Goal: Information Seeking & Learning: Learn about a topic

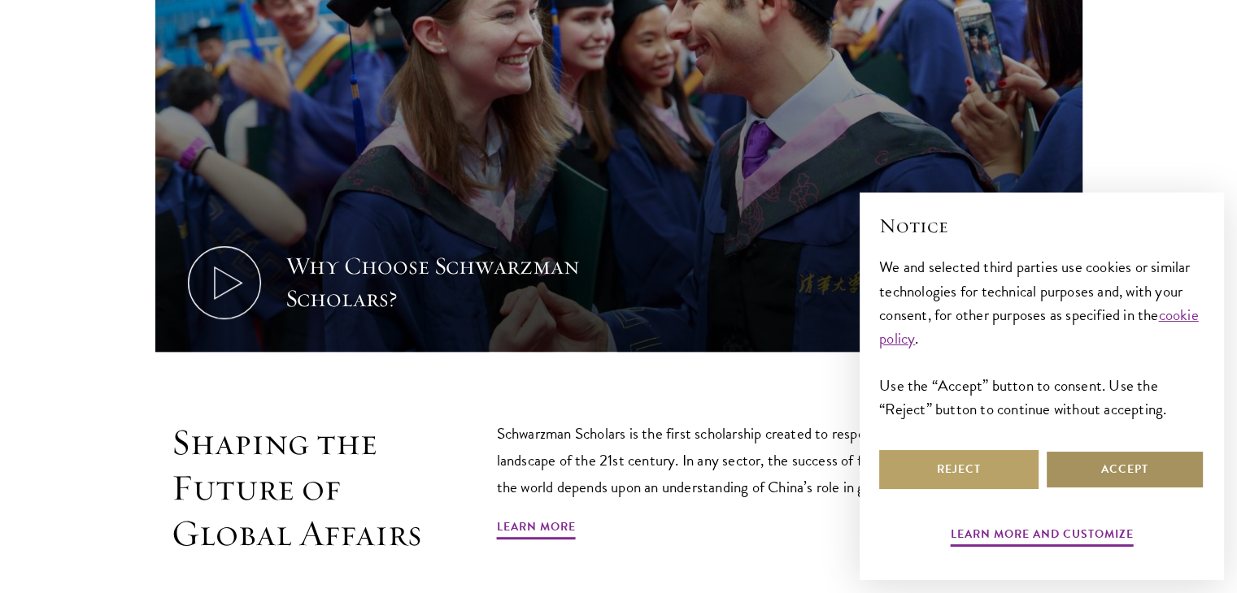
click at [1135, 481] on button "Accept" at bounding box center [1124, 469] width 159 height 39
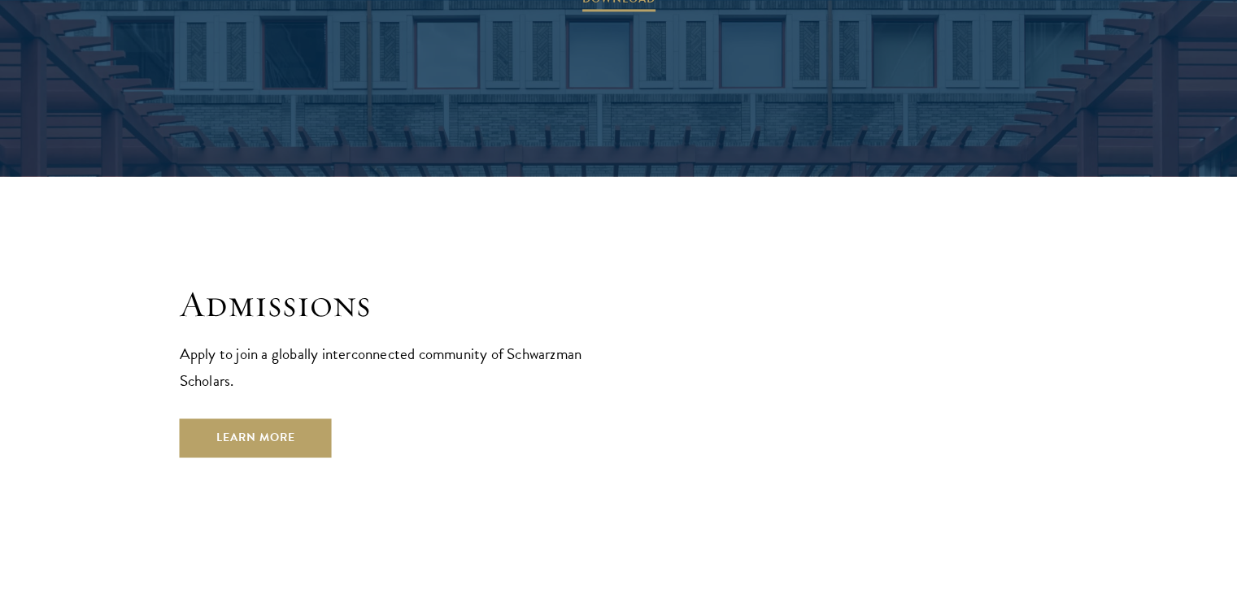
scroll to position [2569, 0]
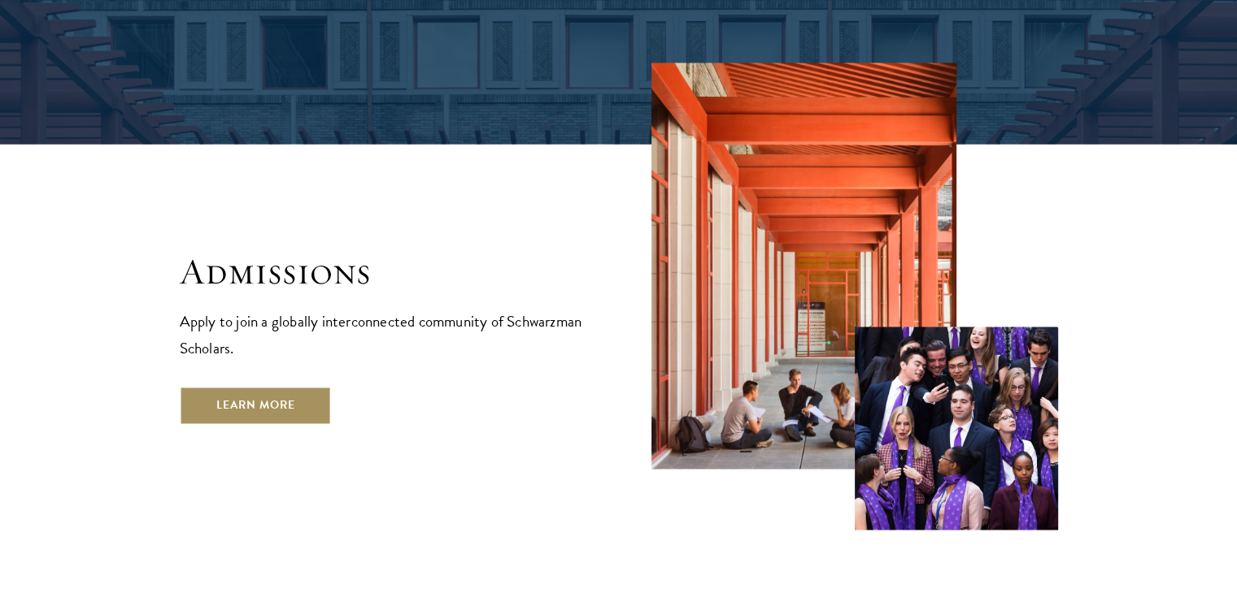
click at [215, 386] on link "Learn More" at bounding box center [256, 405] width 152 height 39
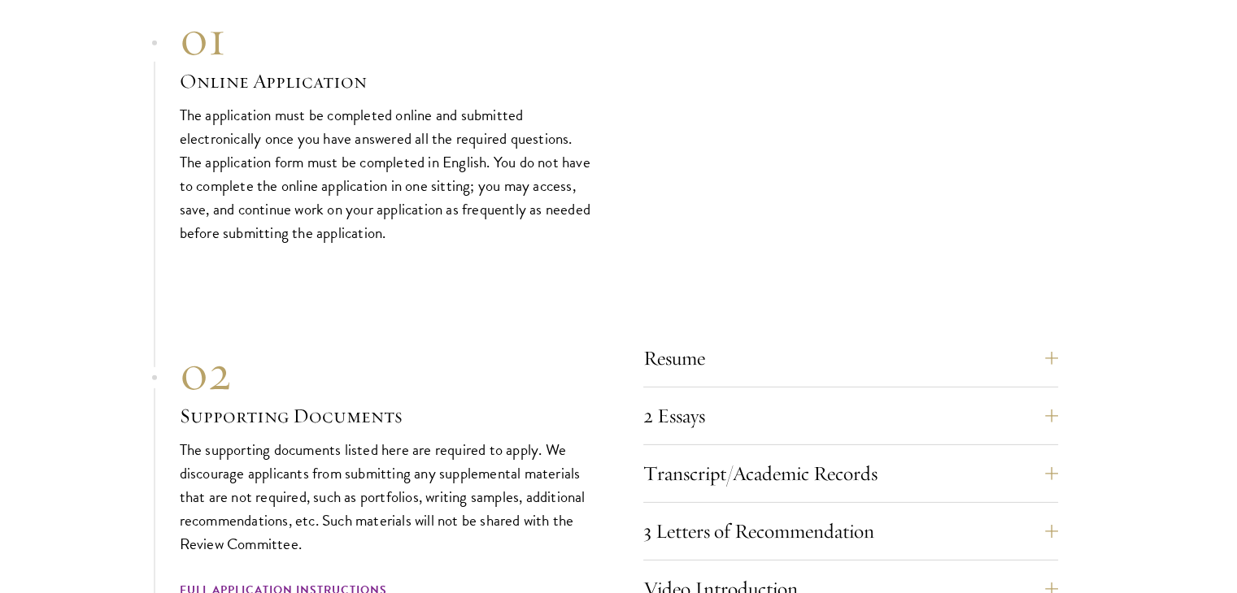
scroll to position [4926, 0]
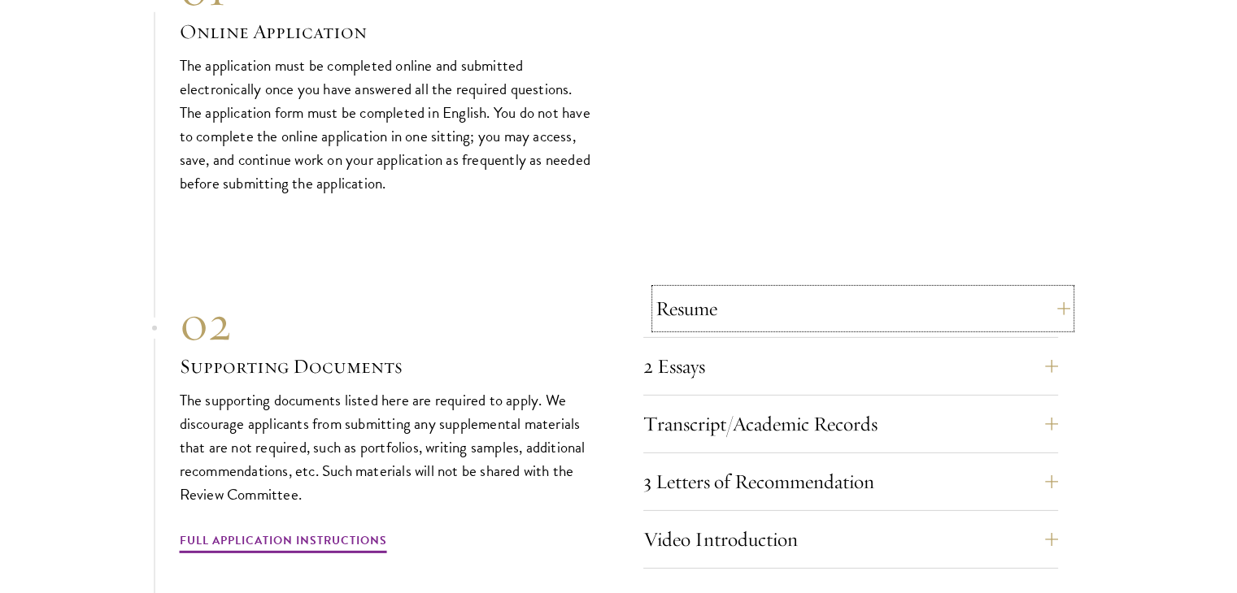
click at [754, 289] on button "Resume" at bounding box center [862, 308] width 415 height 39
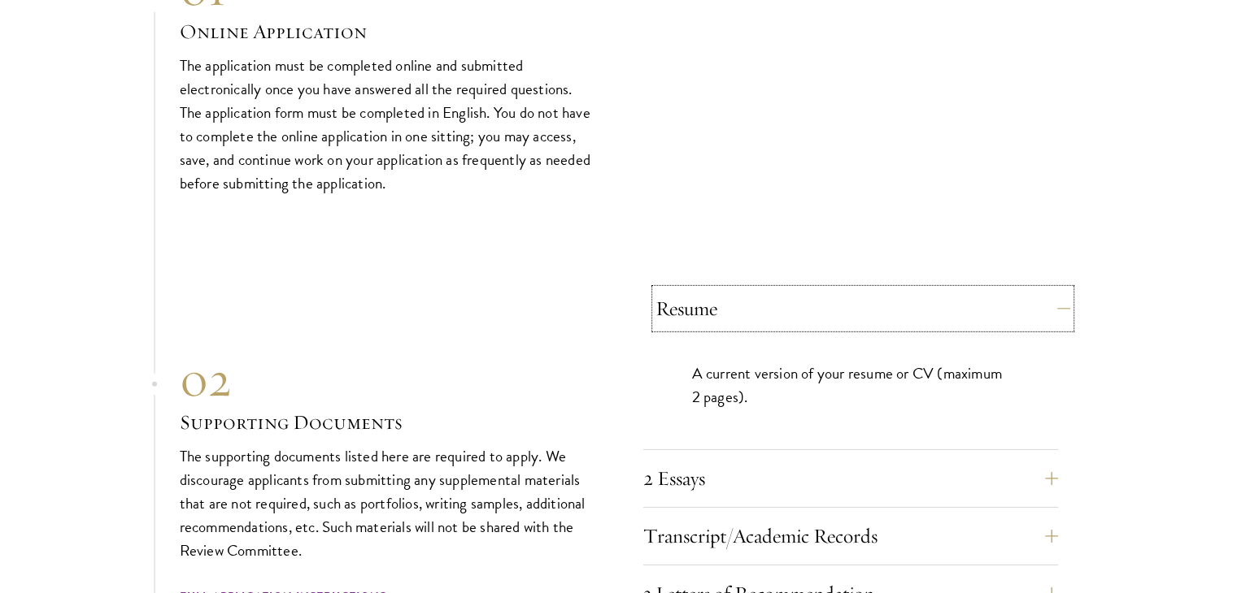
click at [754, 289] on button "Resume" at bounding box center [862, 308] width 415 height 39
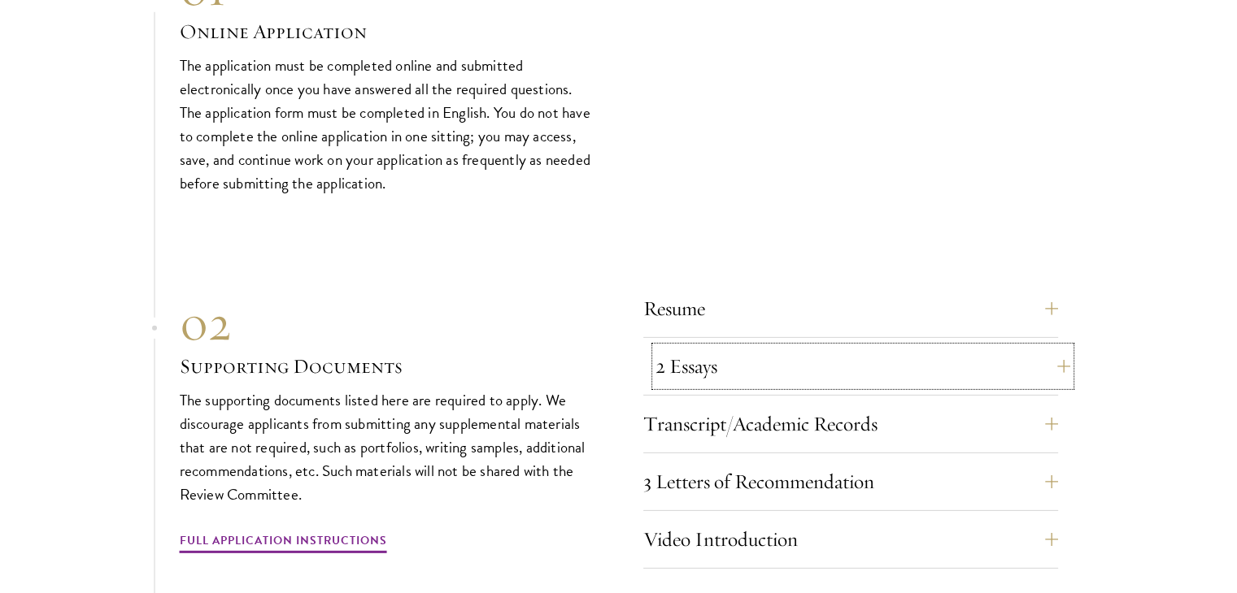
click at [741, 347] on button "2 Essays" at bounding box center [862, 366] width 415 height 39
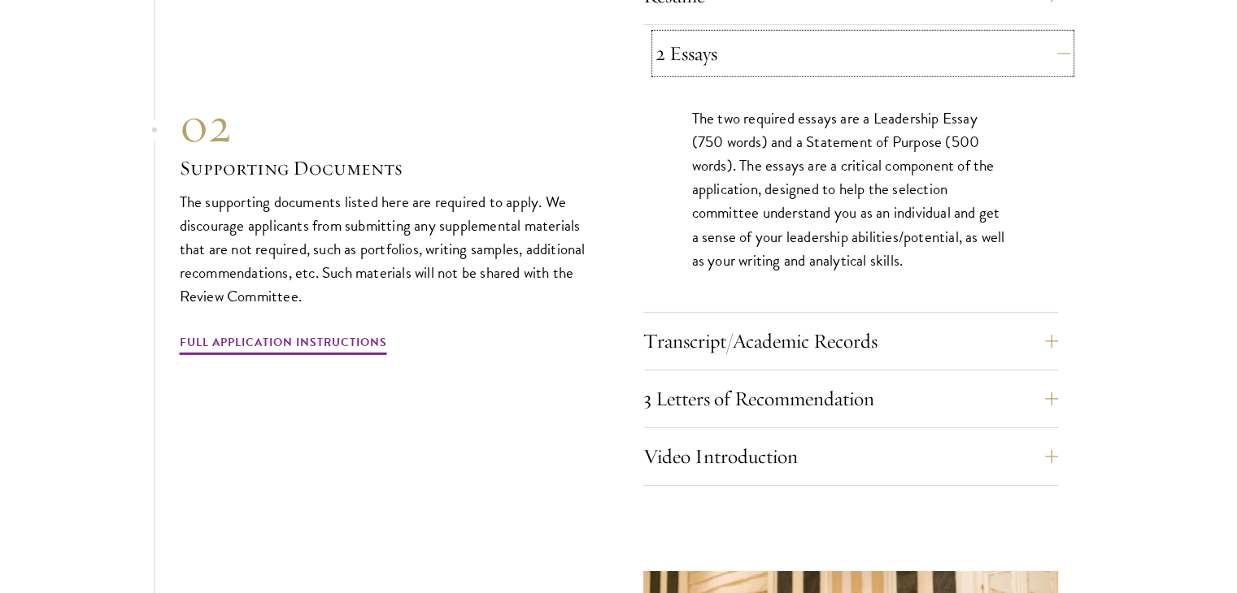
scroll to position [5251, 0]
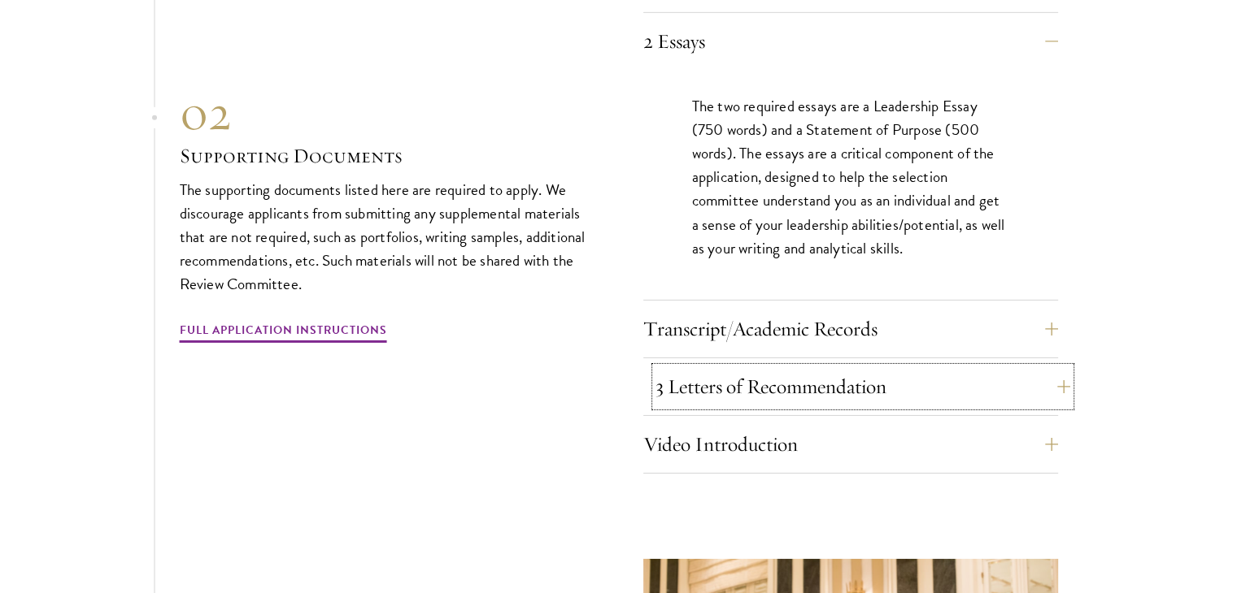
click at [737, 367] on button "3 Letters of Recommendation" at bounding box center [862, 386] width 415 height 39
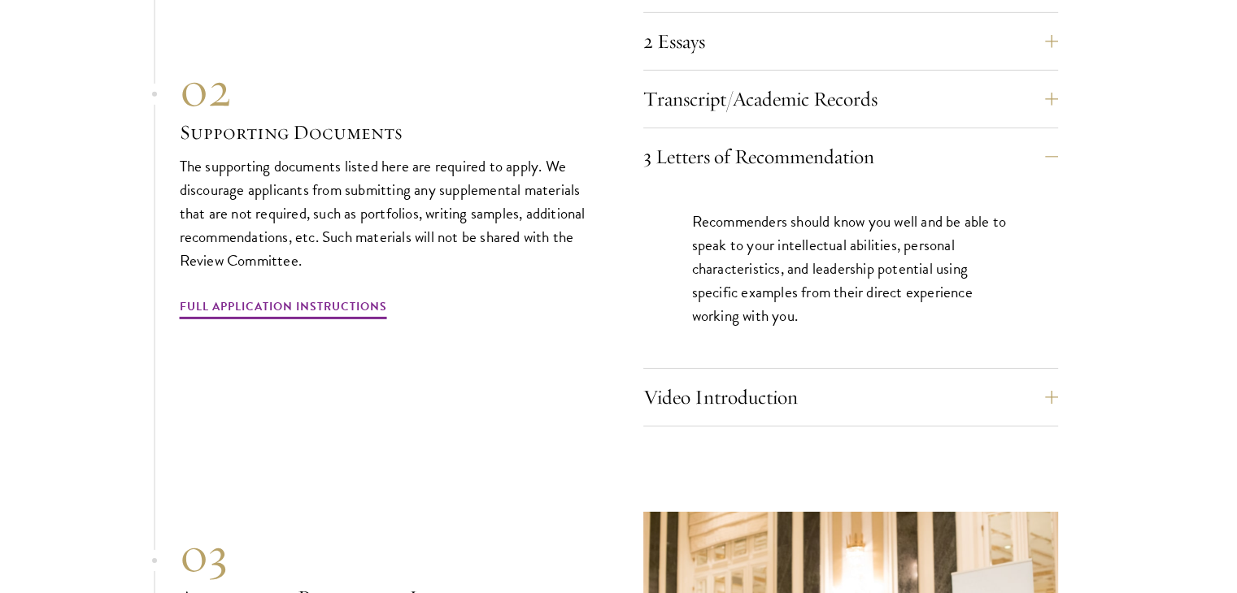
click at [405, 316] on div "Resume A current version of your resume or CV (maximum 2 pages). 2 Essays The t…" at bounding box center [619, 191] width 878 height 472
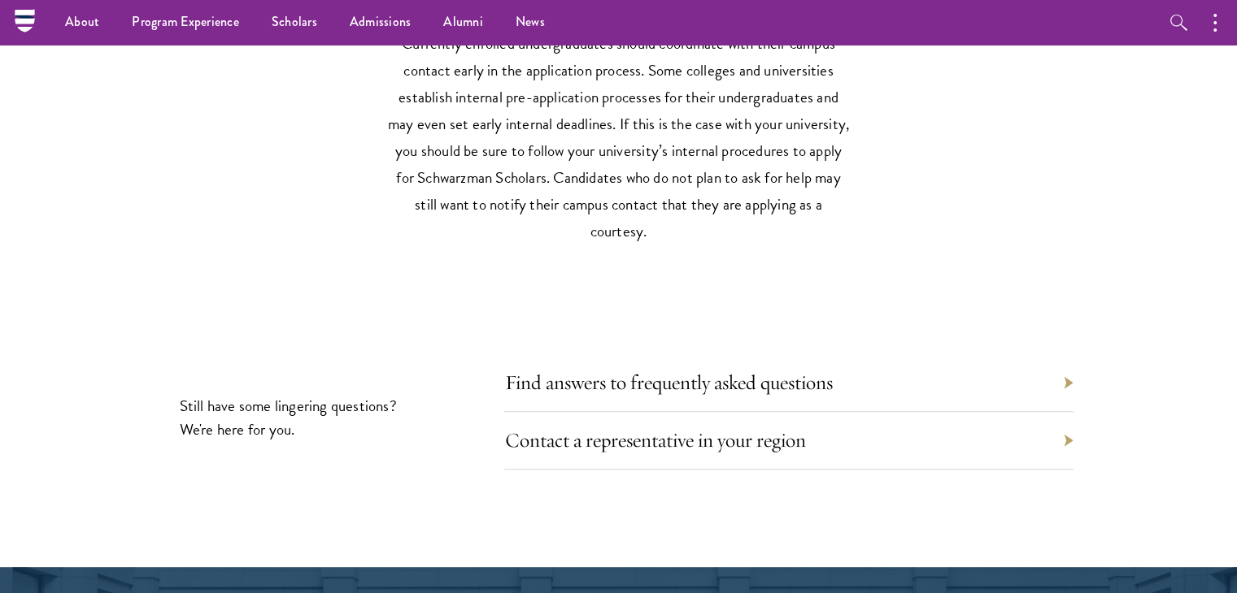
scroll to position [7332, 0]
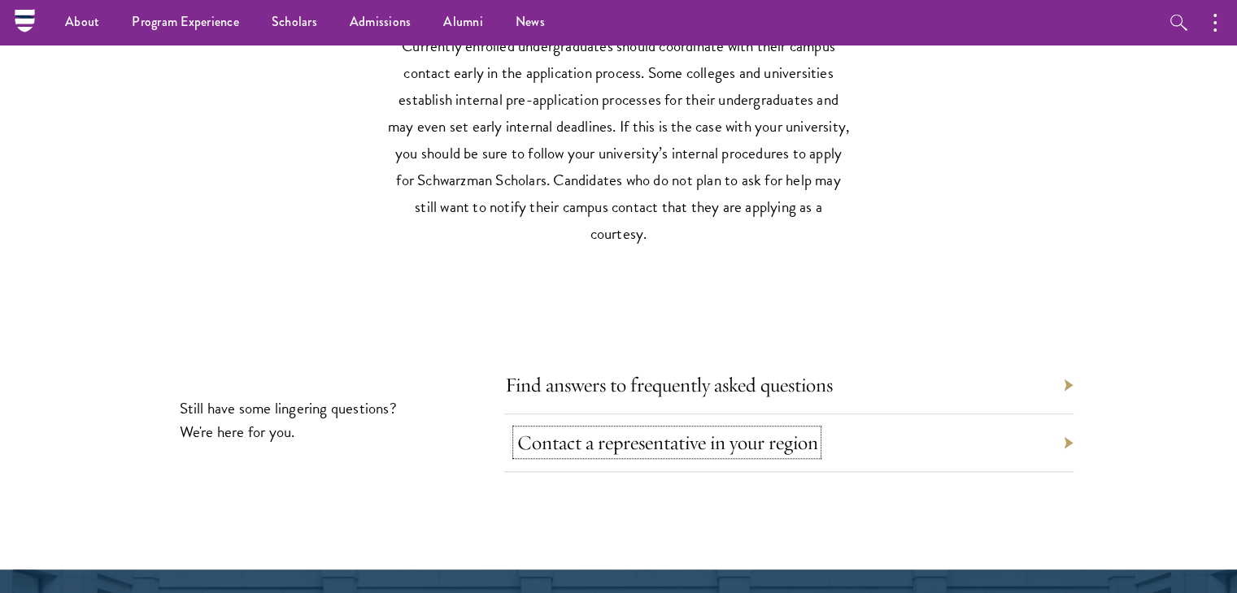
click at [680, 430] on link "Contact a representative in your region" at bounding box center [666, 442] width 301 height 25
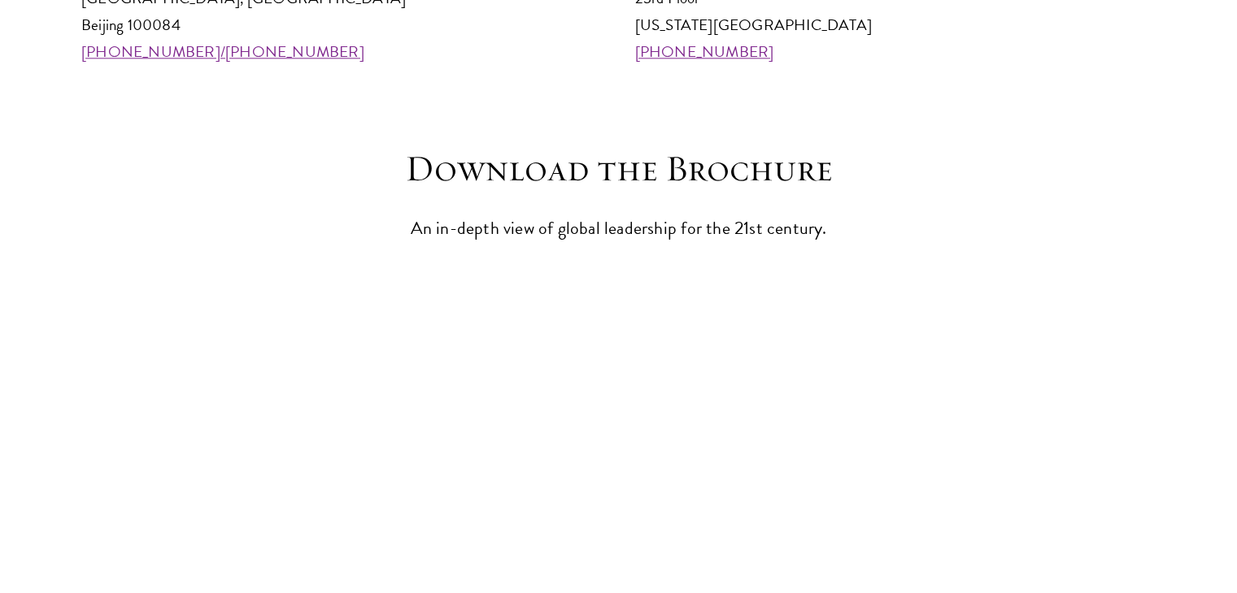
scroll to position [2122, 0]
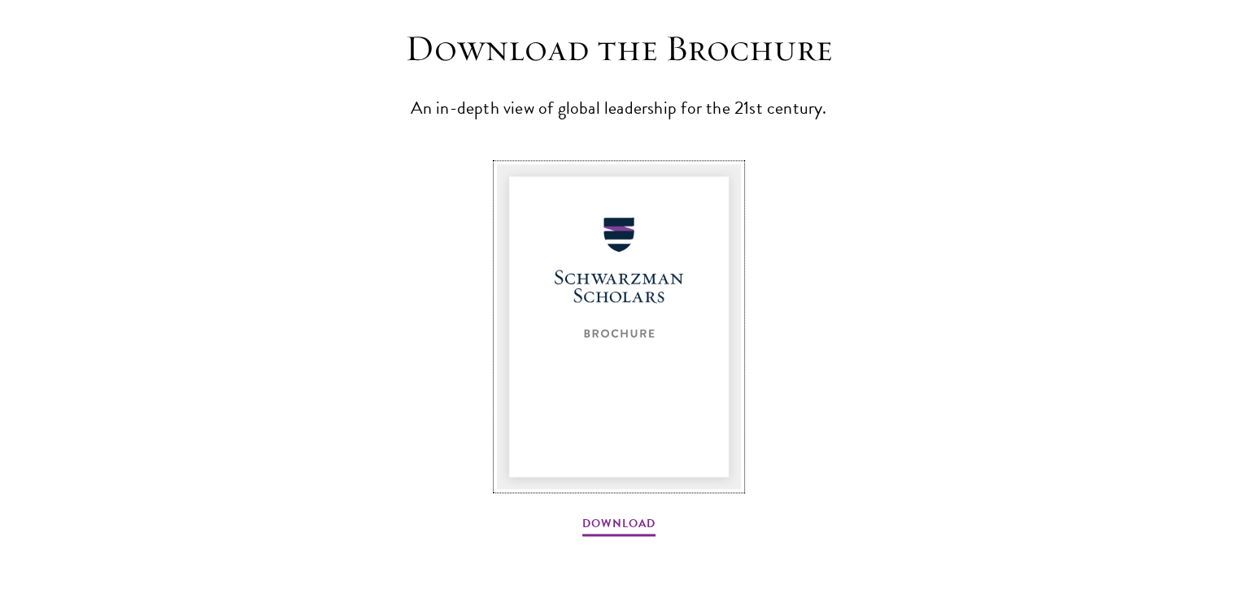
click at [674, 409] on img at bounding box center [619, 326] width 244 height 325
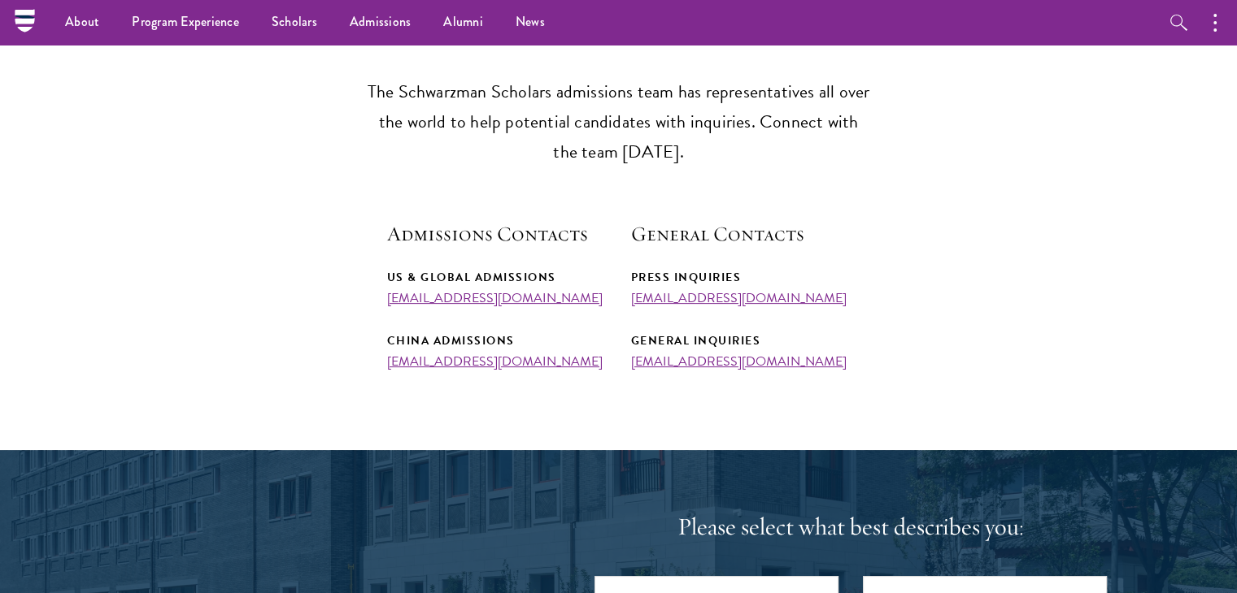
scroll to position [460, 0]
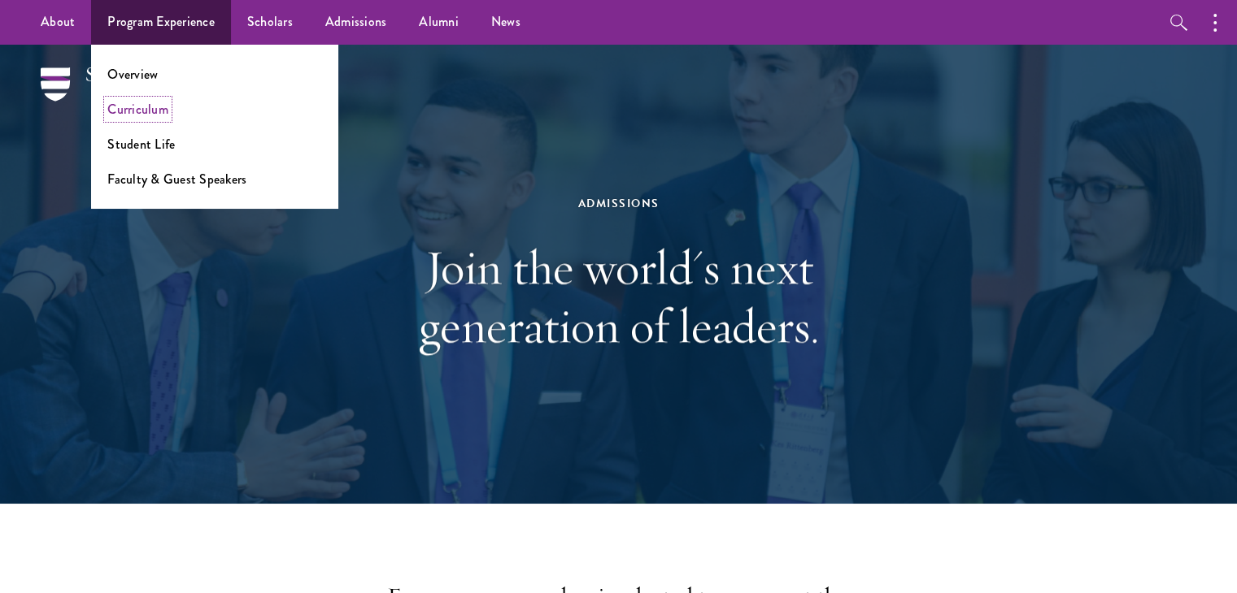
click at [150, 114] on link "Curriculum" at bounding box center [137, 109] width 61 height 19
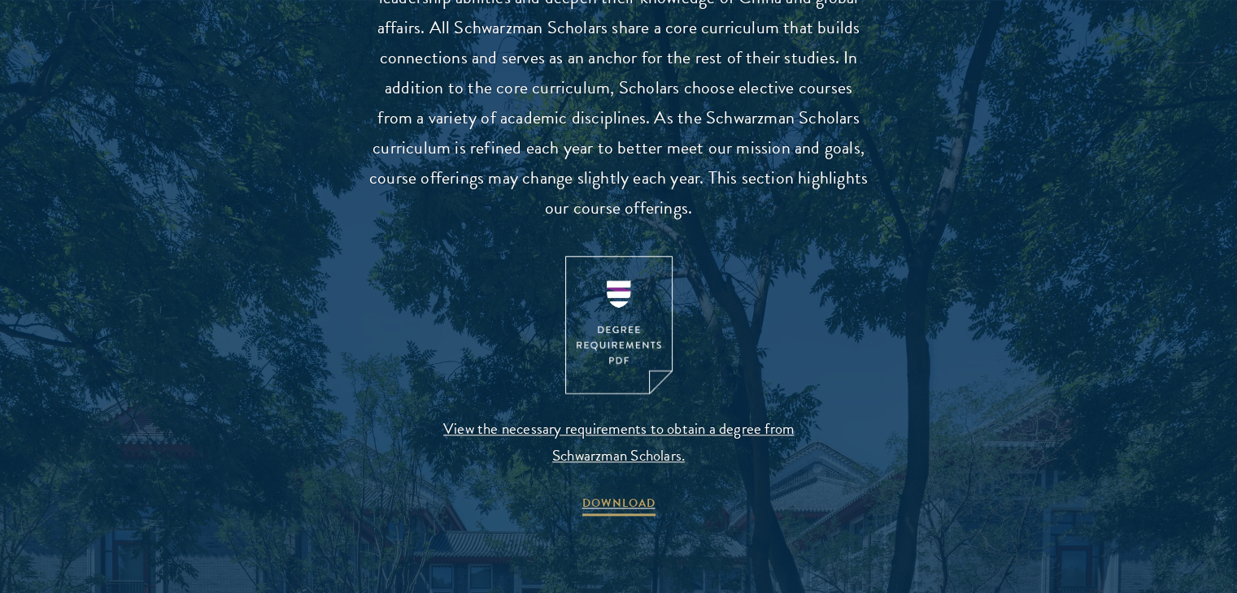
scroll to position [1593, 0]
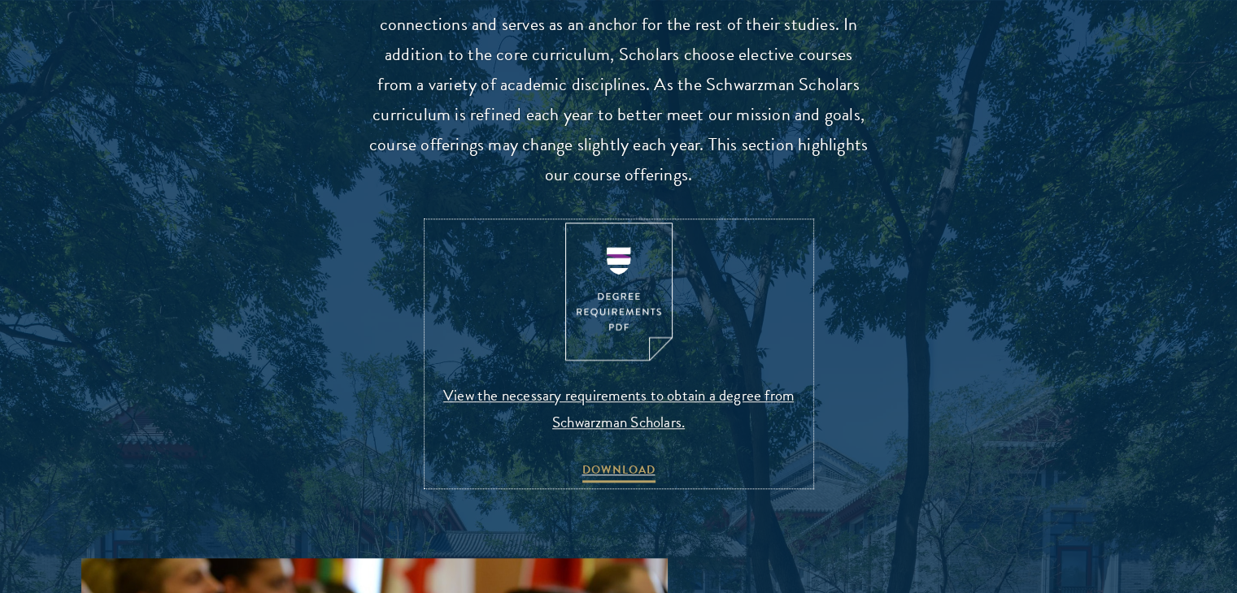
click at [604, 301] on img at bounding box center [618, 292] width 107 height 139
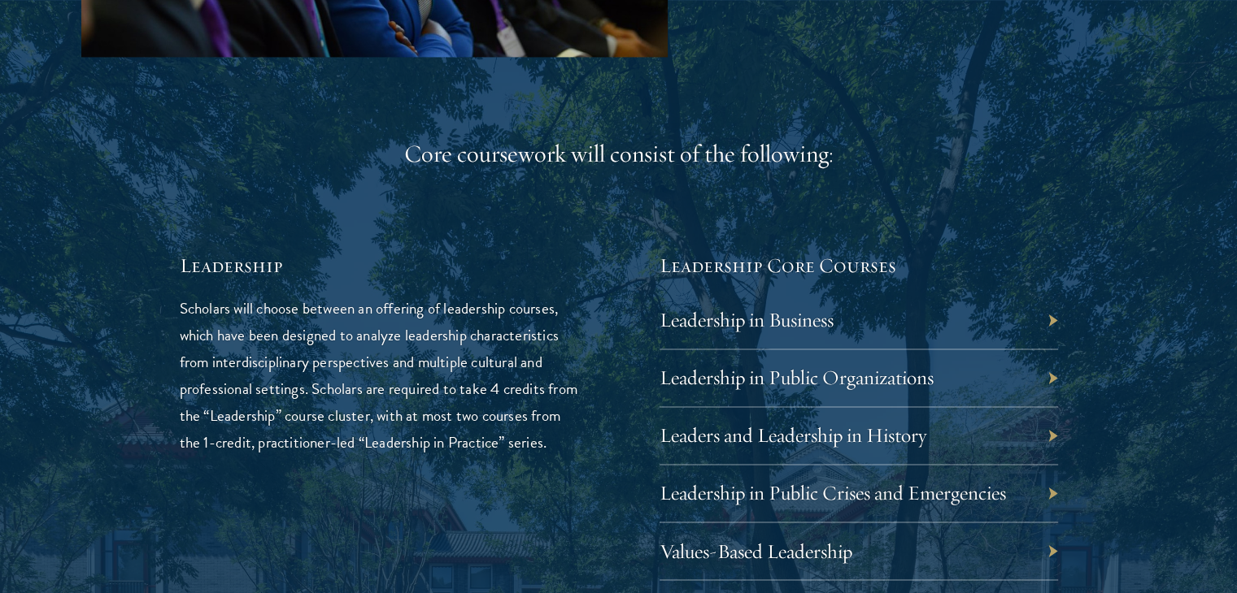
scroll to position [2634, 0]
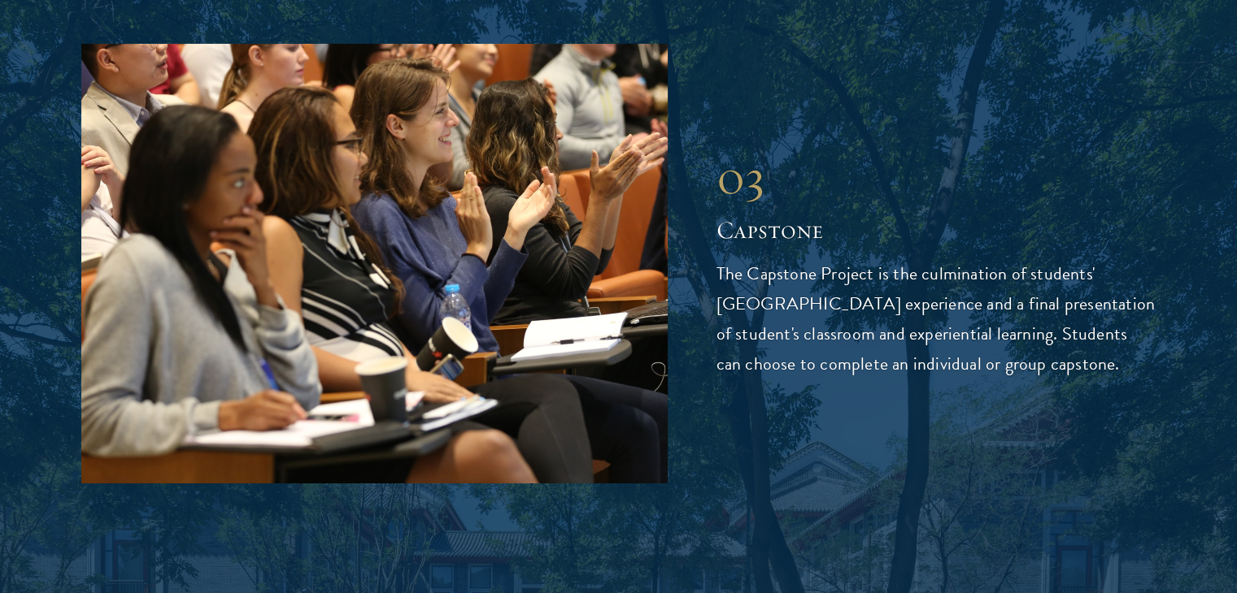
scroll to position [5626, 0]
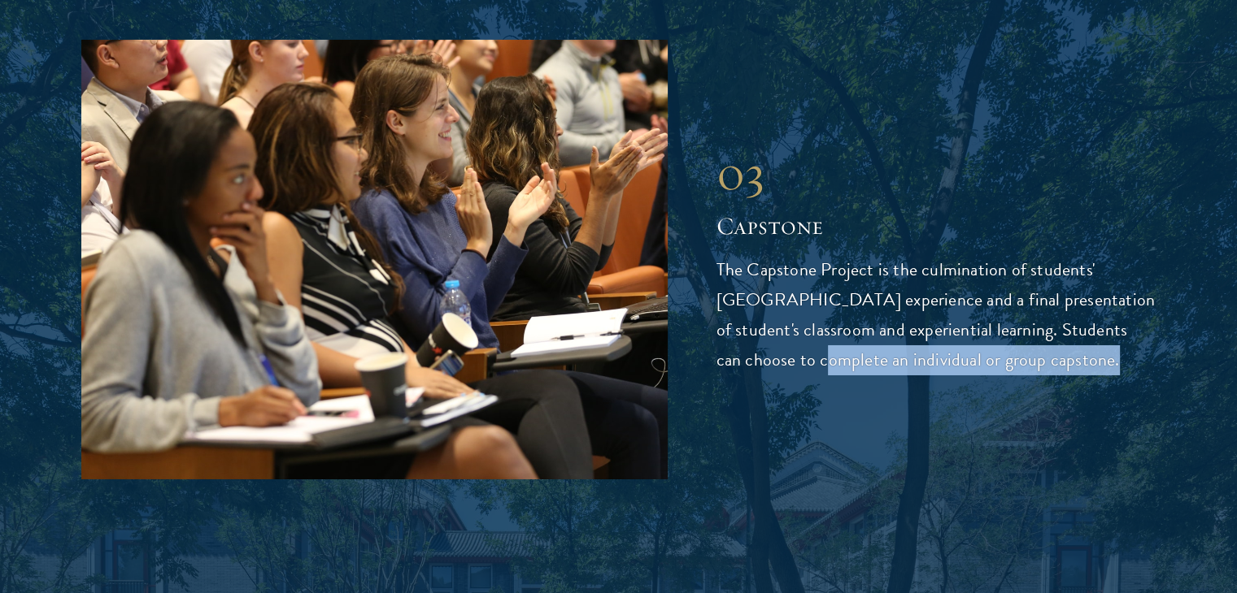
drag, startPoint x: 602, startPoint y: 321, endPoint x: 800, endPoint y: 391, distance: 210.3
click at [800, 391] on div "03 Capstone 03 Capstone The Capstone Project is the culmination of students' Sc…" at bounding box center [618, 259] width 1074 height 439
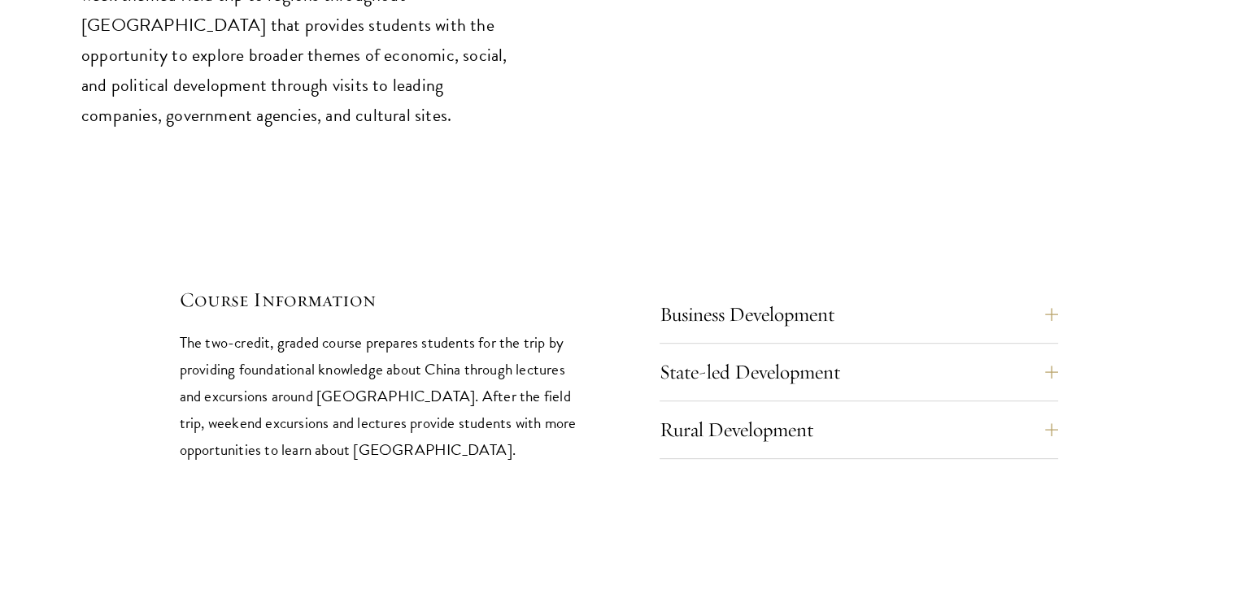
scroll to position [6926, 0]
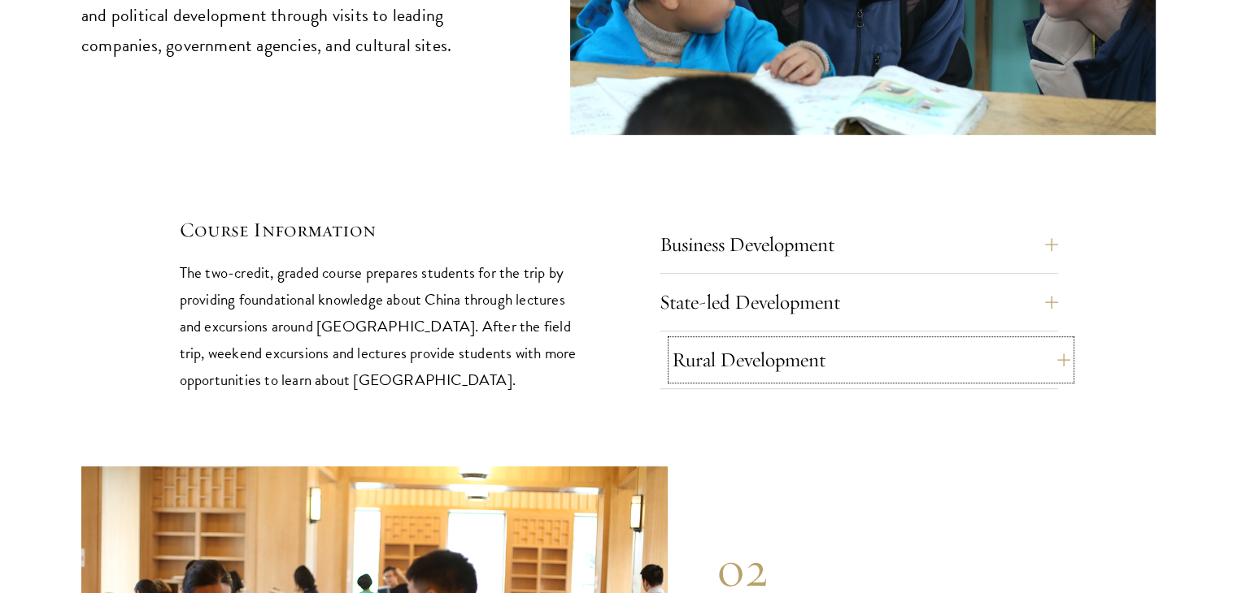
click at [728, 341] on button "Rural Development" at bounding box center [871, 360] width 398 height 39
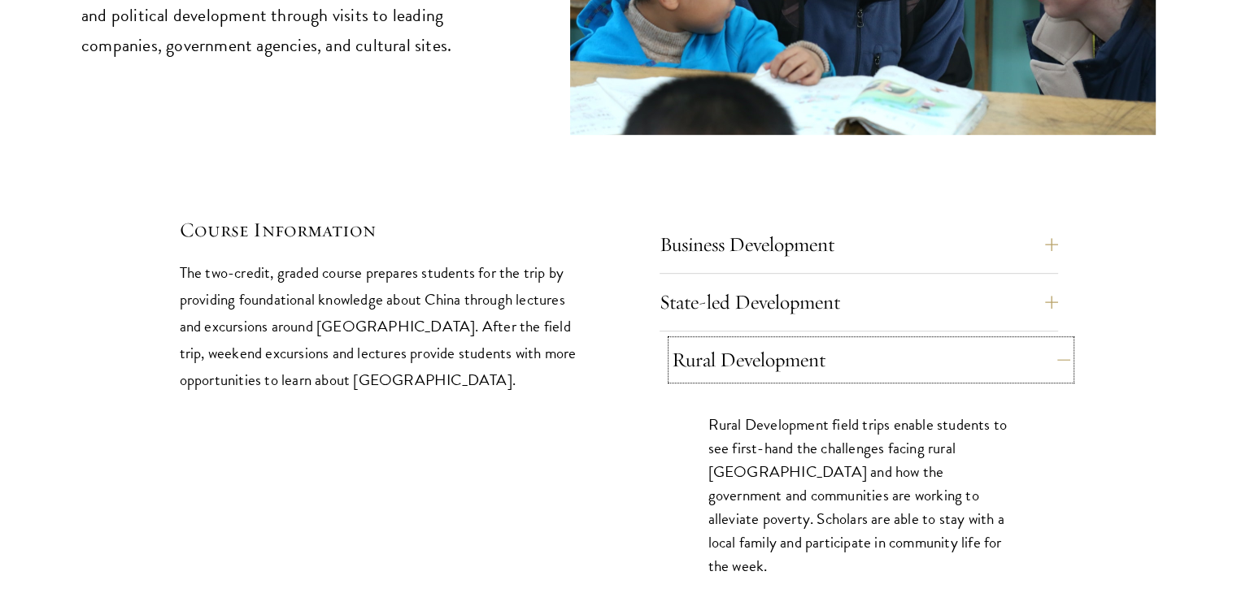
click at [728, 341] on button "Rural Development" at bounding box center [871, 360] width 398 height 39
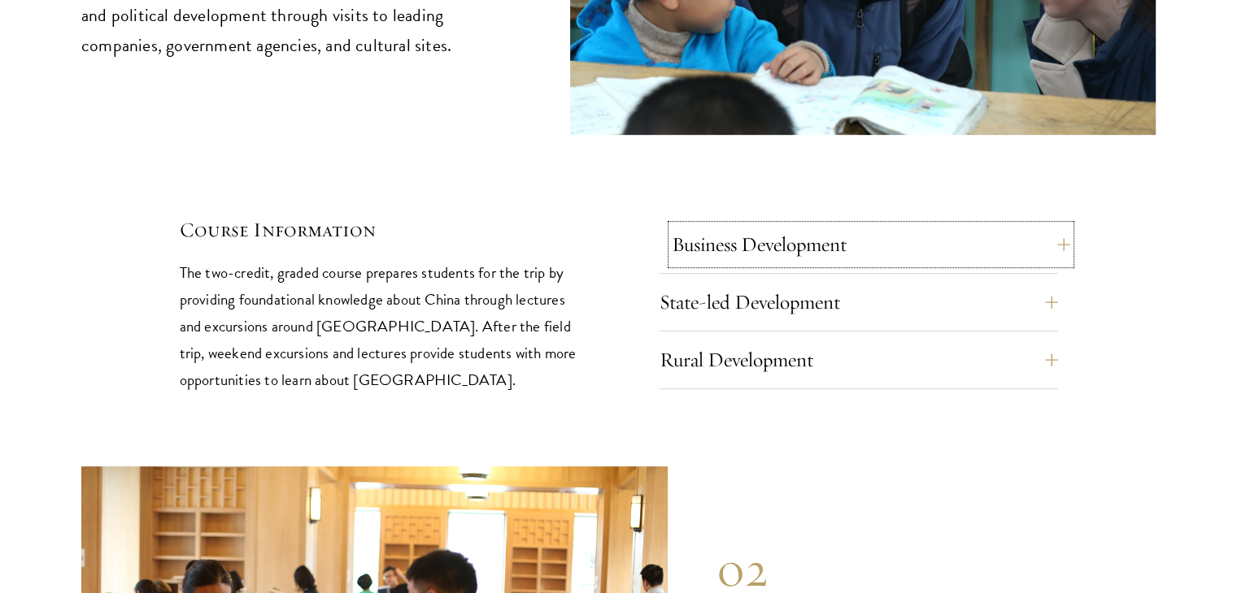
click at [740, 225] on button "Business Development" at bounding box center [871, 244] width 398 height 39
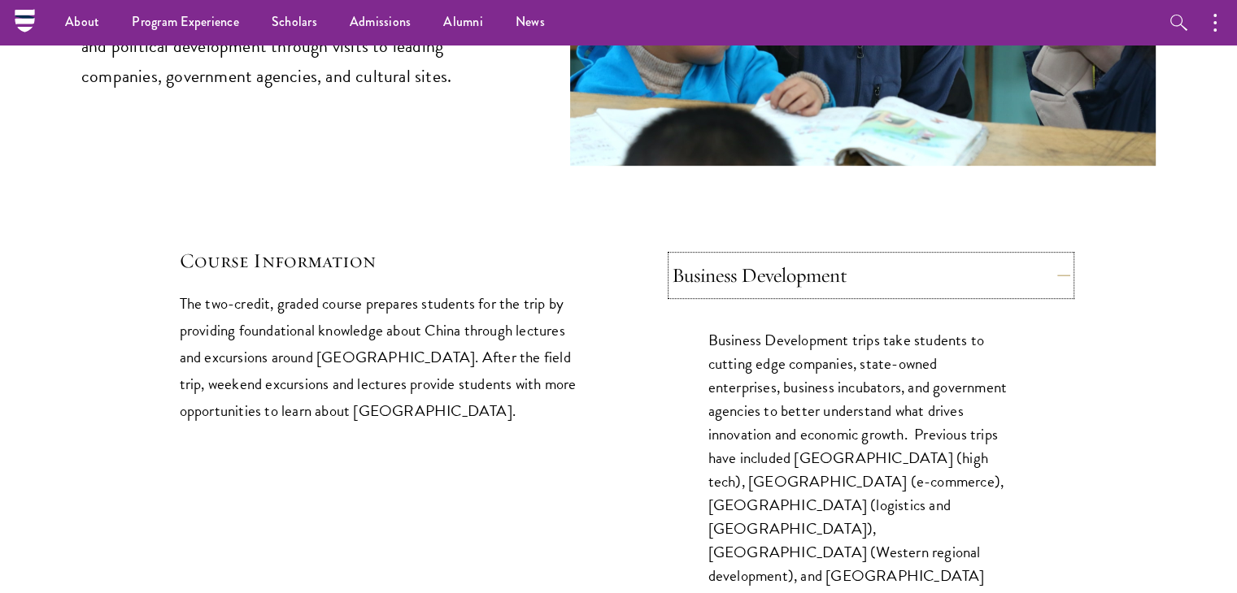
scroll to position [6894, 0]
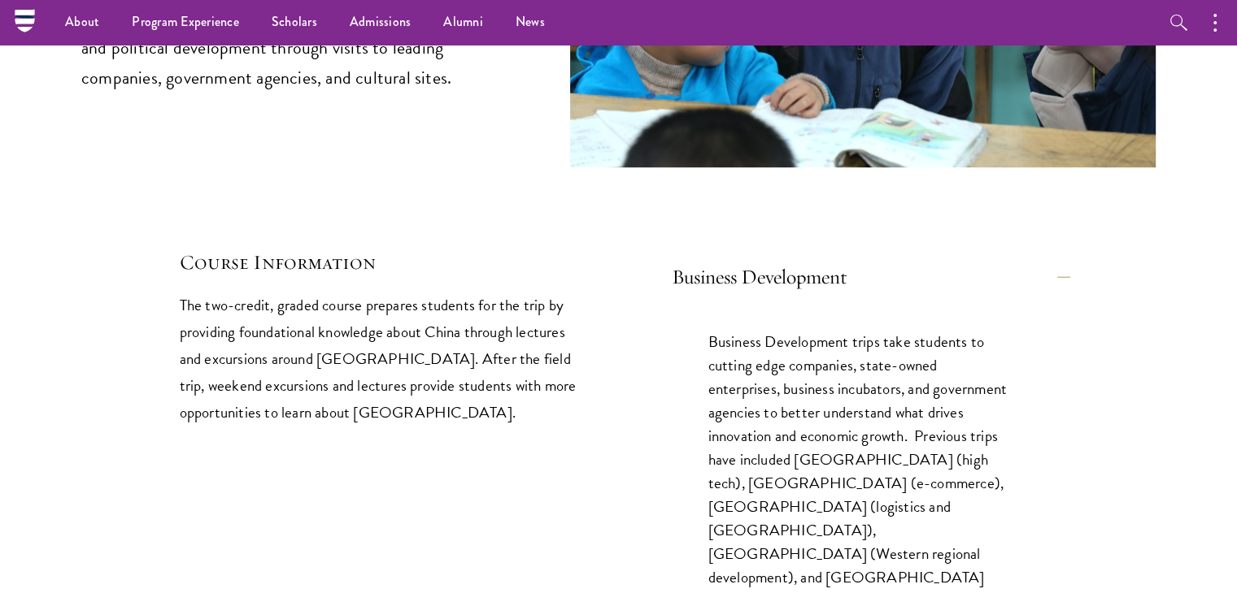
click at [740, 249] on div "Business Development Business Development trips take students to cutting edge c…" at bounding box center [858, 486] width 398 height 475
click at [732, 258] on button "Business Development" at bounding box center [871, 277] width 398 height 39
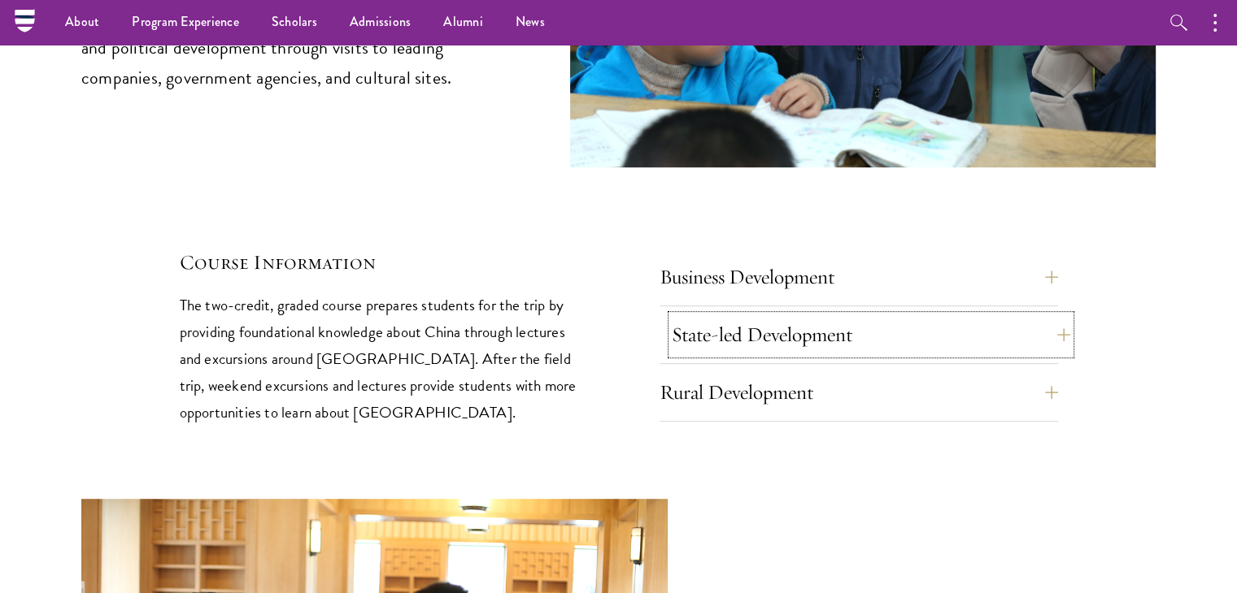
click at [728, 315] on button "State-led Development" at bounding box center [871, 334] width 398 height 39
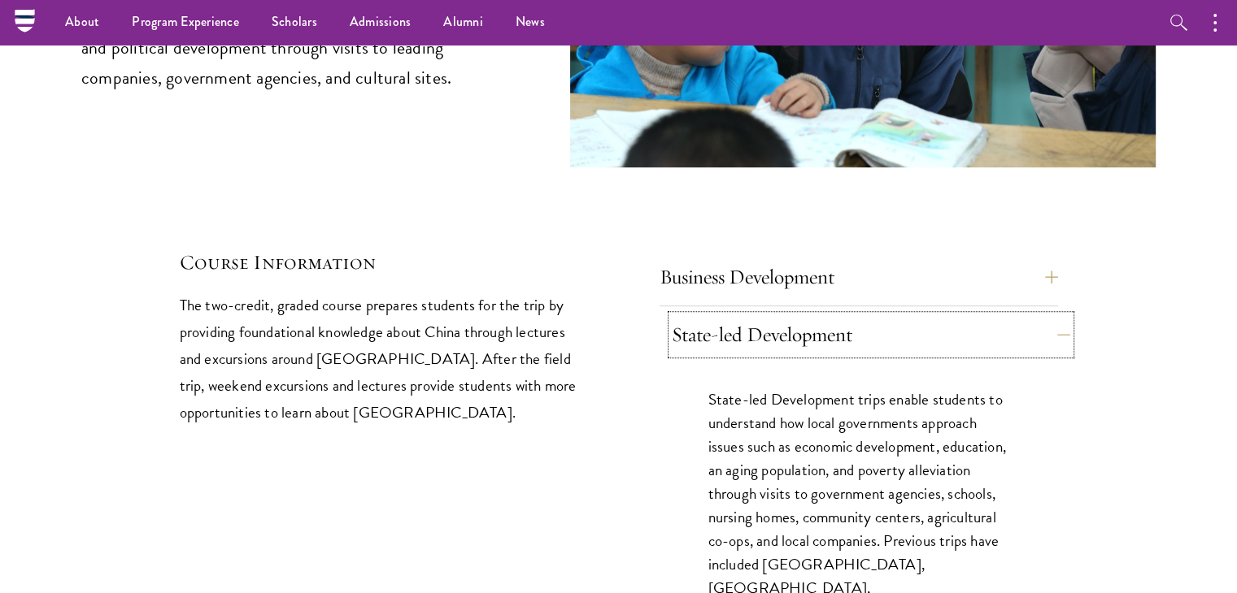
click at [728, 315] on button "State-led Development" at bounding box center [871, 334] width 398 height 39
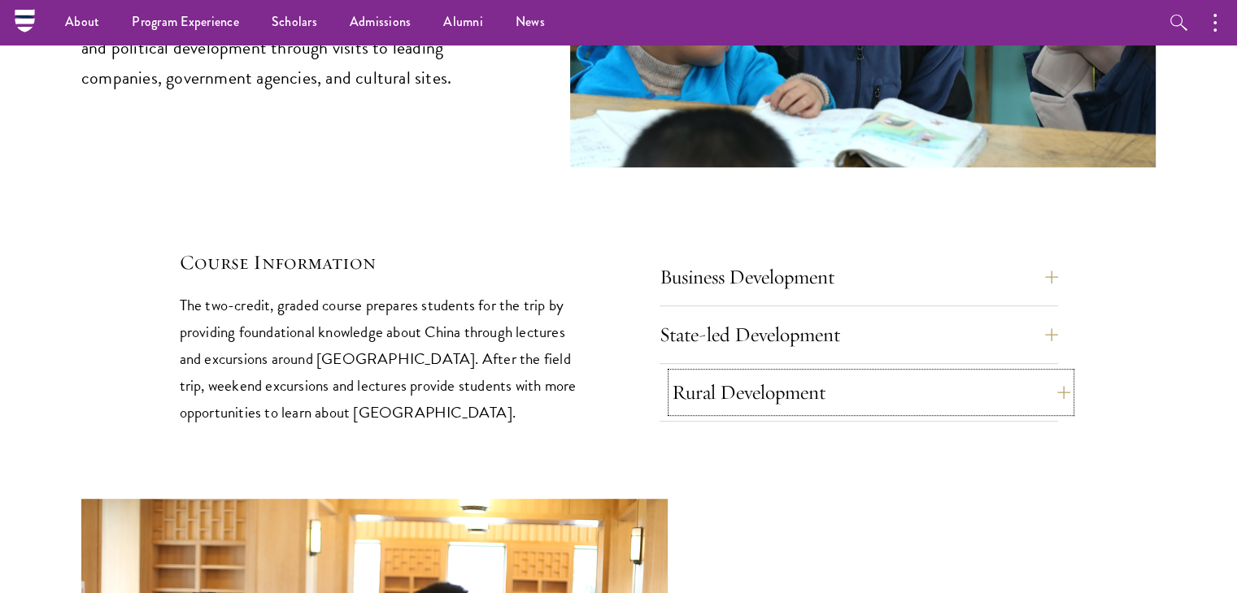
click at [702, 373] on button "Rural Development" at bounding box center [871, 392] width 398 height 39
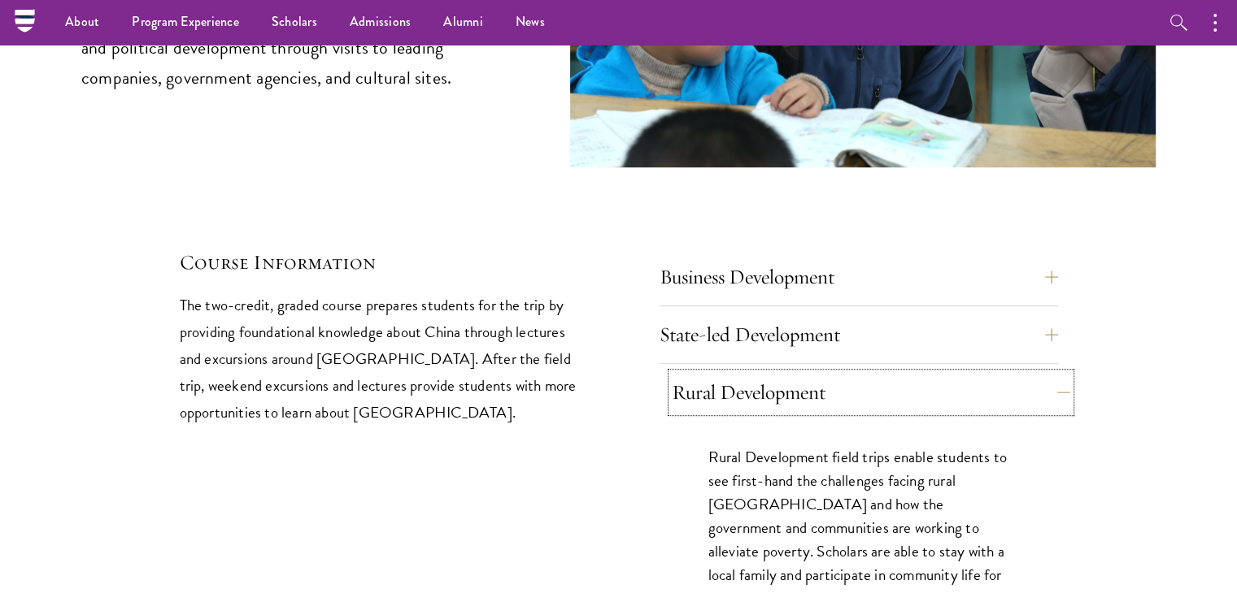
click at [702, 373] on button "Rural Development" at bounding box center [871, 392] width 398 height 39
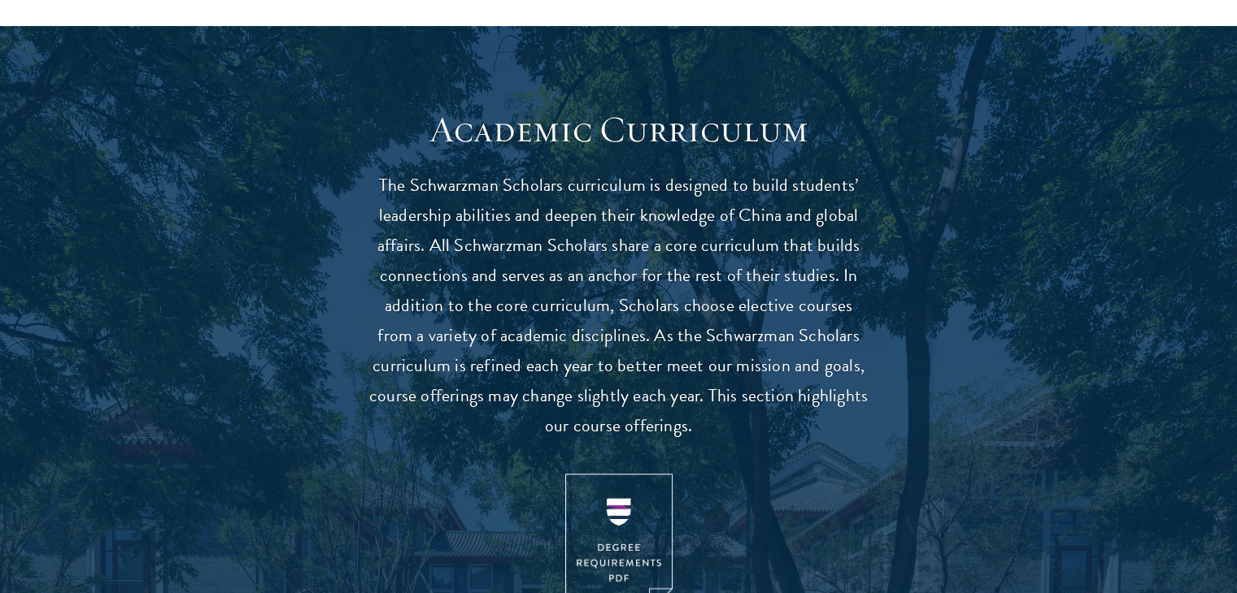
scroll to position [0, 0]
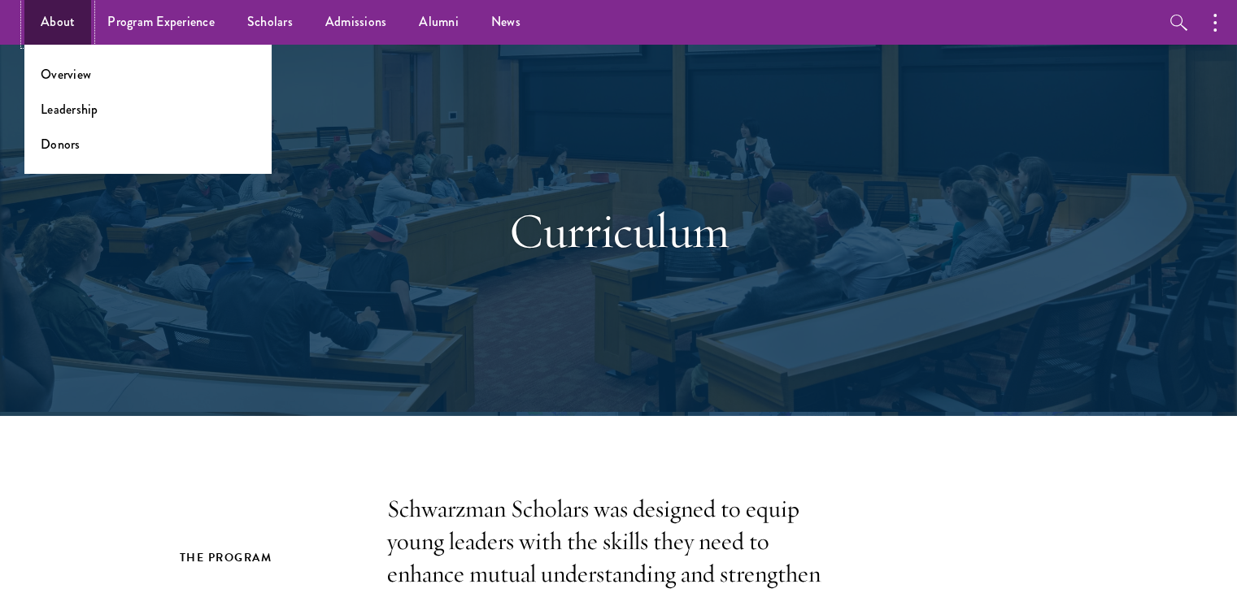
click at [61, 29] on link "About" at bounding box center [57, 22] width 67 height 45
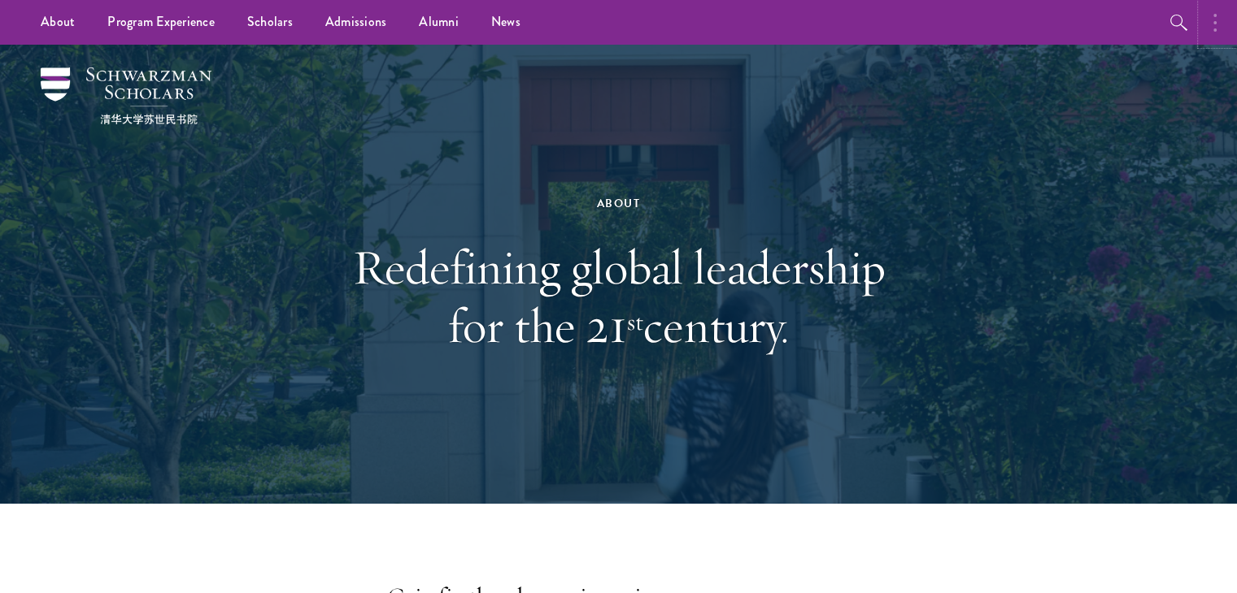
click at [1209, 8] on button "button" at bounding box center [1219, 22] width 36 height 45
click at [1035, 20] on button "button" at bounding box center [1044, 22] width 36 height 45
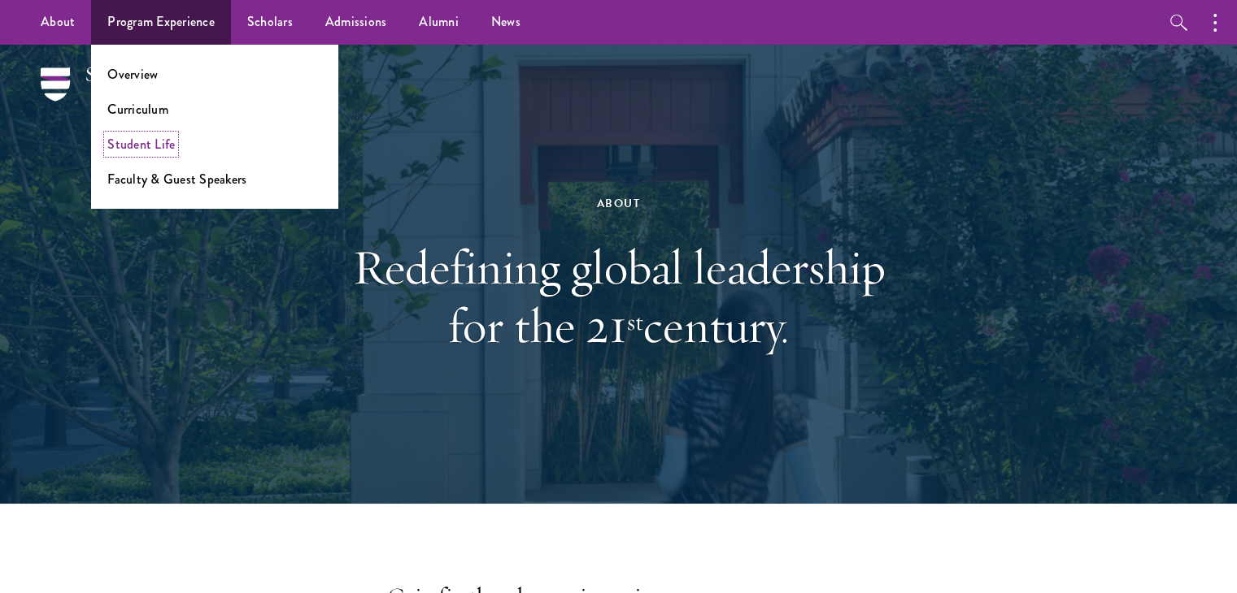
click at [120, 148] on link "Student Life" at bounding box center [140, 144] width 67 height 19
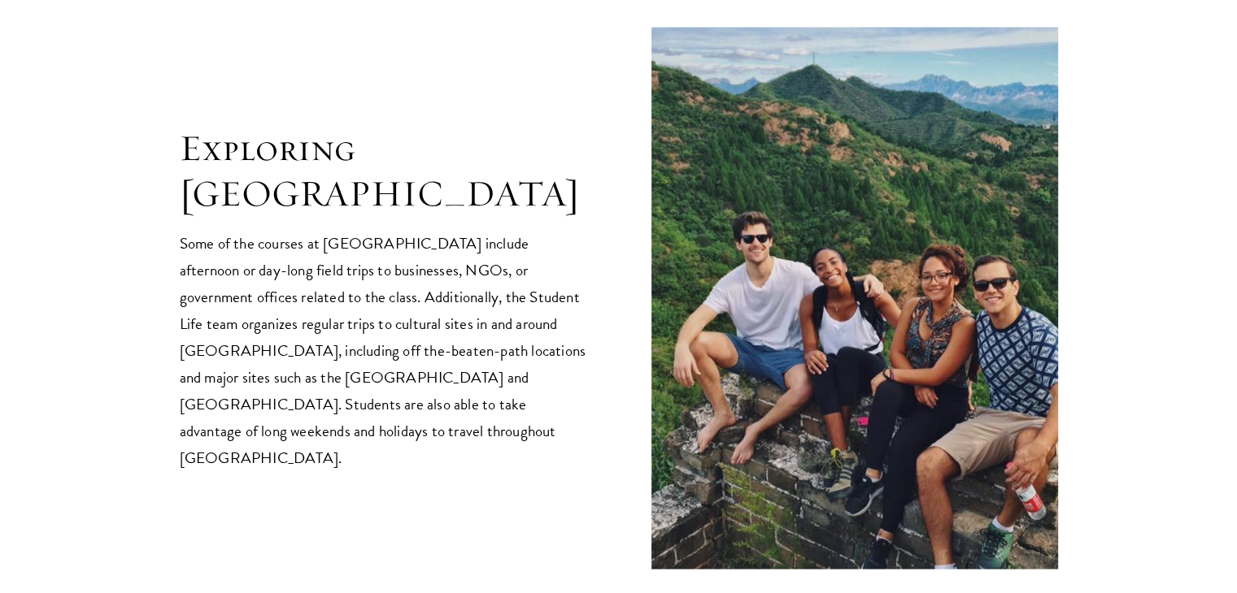
scroll to position [3331, 0]
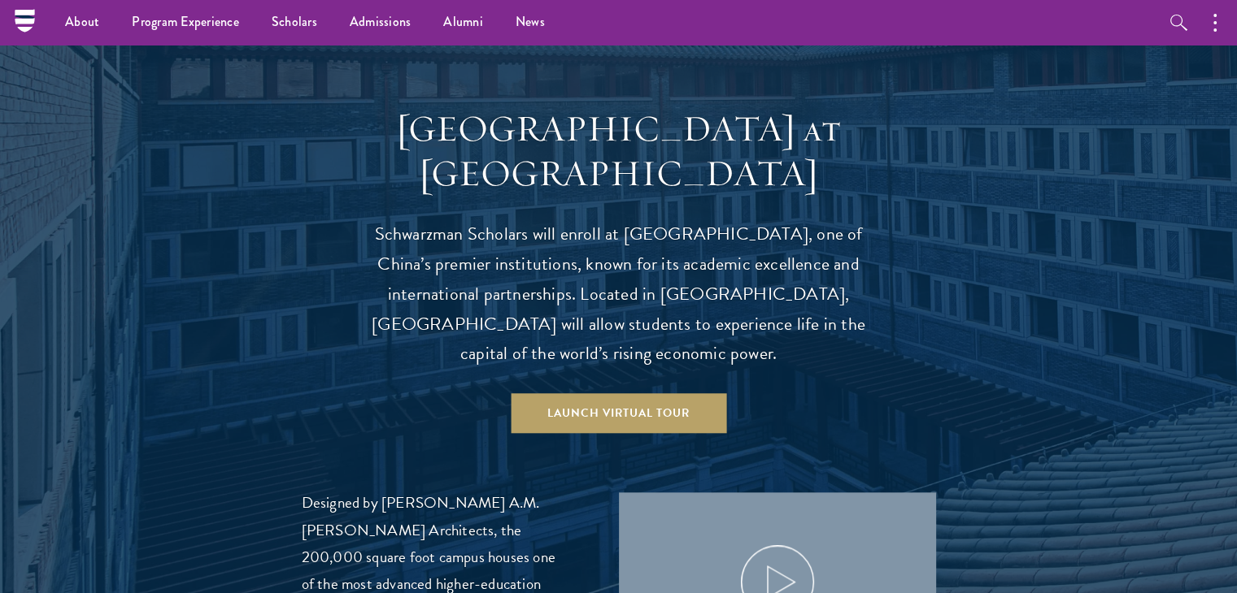
scroll to position [1380, 0]
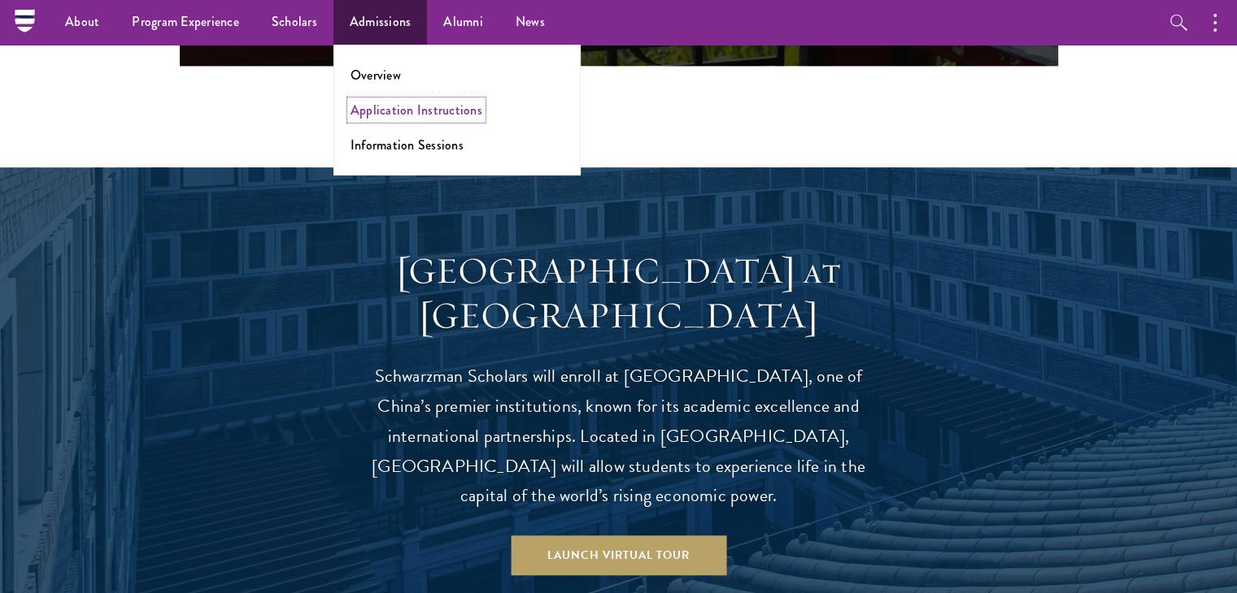
click at [379, 105] on link "Application Instructions" at bounding box center [416, 110] width 132 height 19
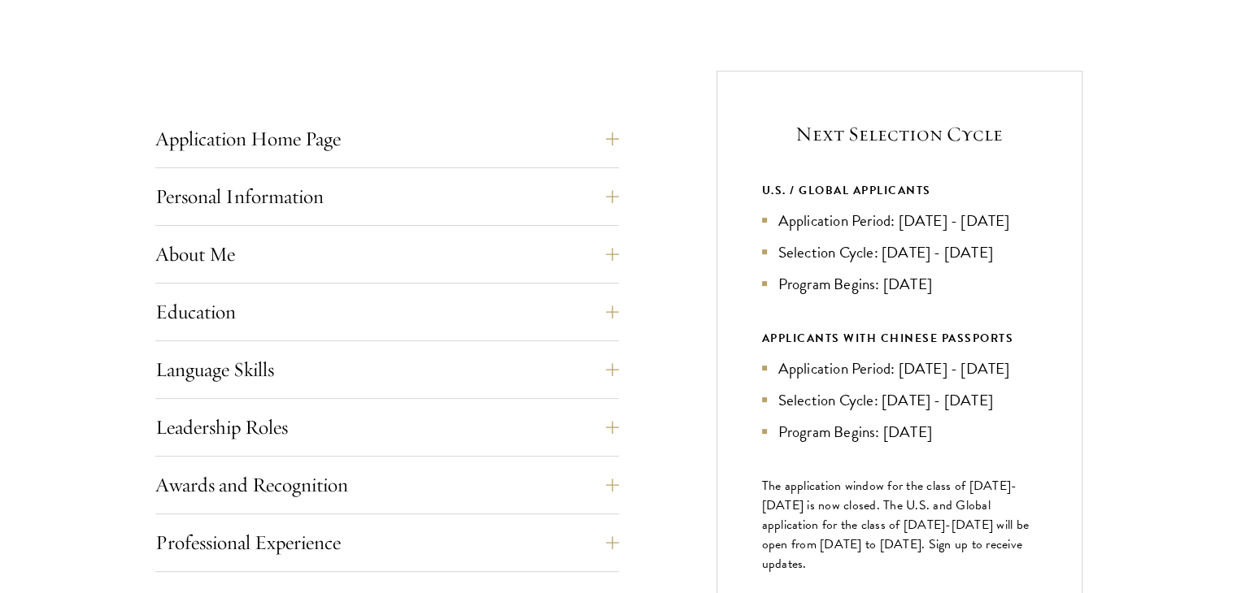
scroll to position [615, 0]
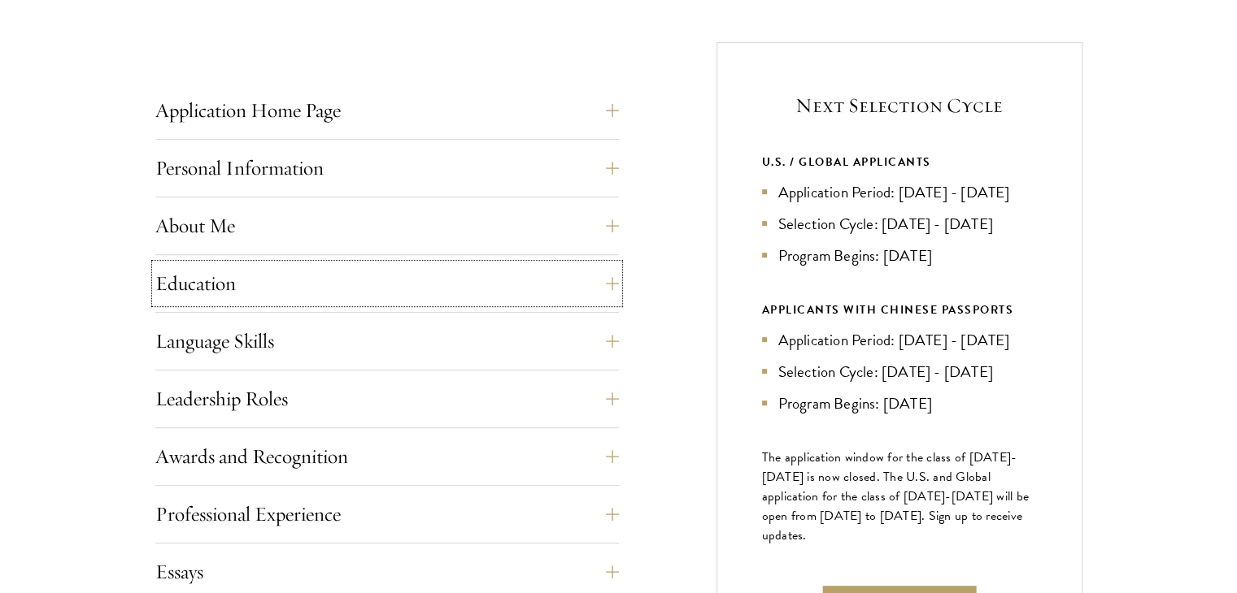
drag, startPoint x: 289, startPoint y: 296, endPoint x: 326, endPoint y: 254, distance: 55.3
click at [326, 254] on div "Application Home Page The online application form must be completed in English.…" at bounding box center [386, 548] width 463 height 915
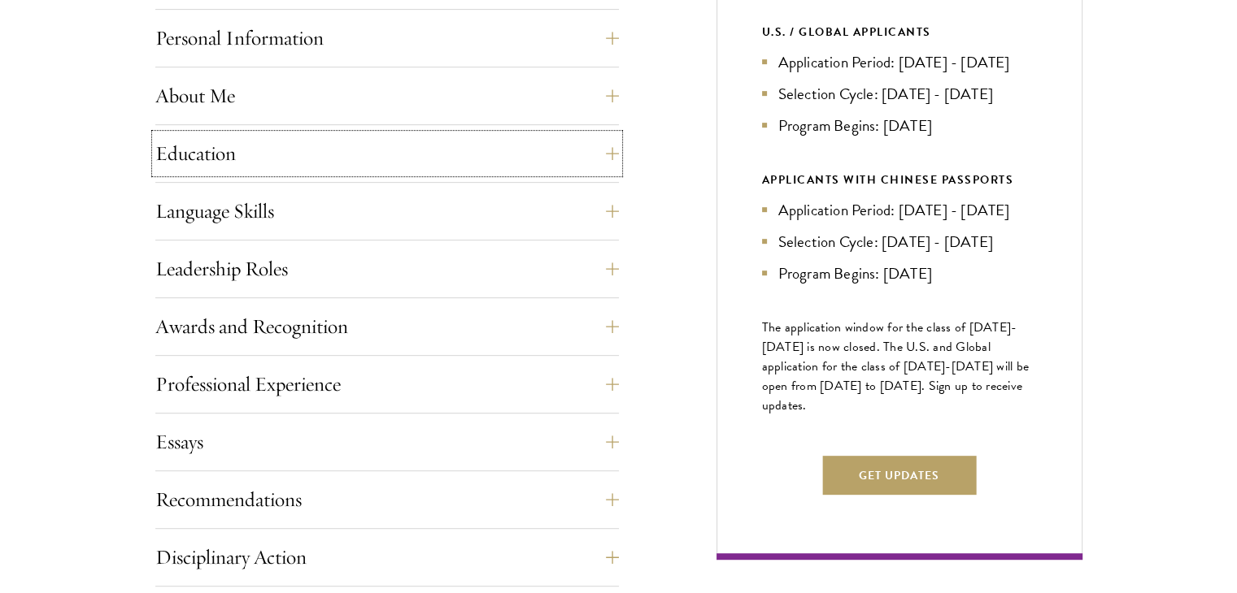
scroll to position [843, 0]
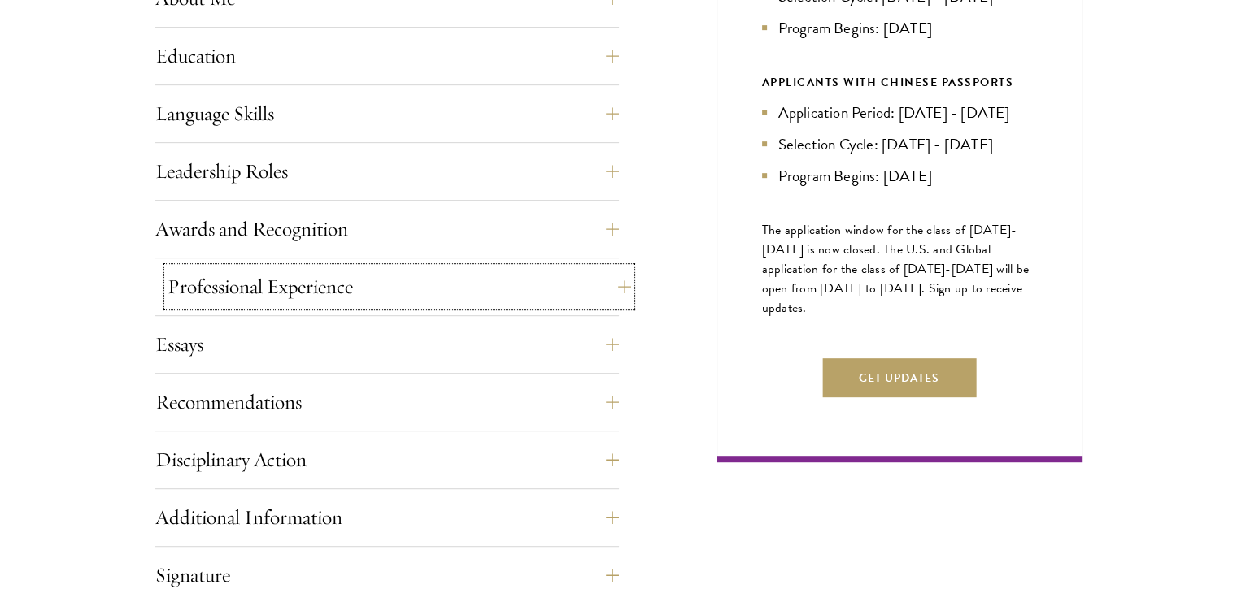
click at [446, 293] on button "Professional Experience" at bounding box center [398, 286] width 463 height 39
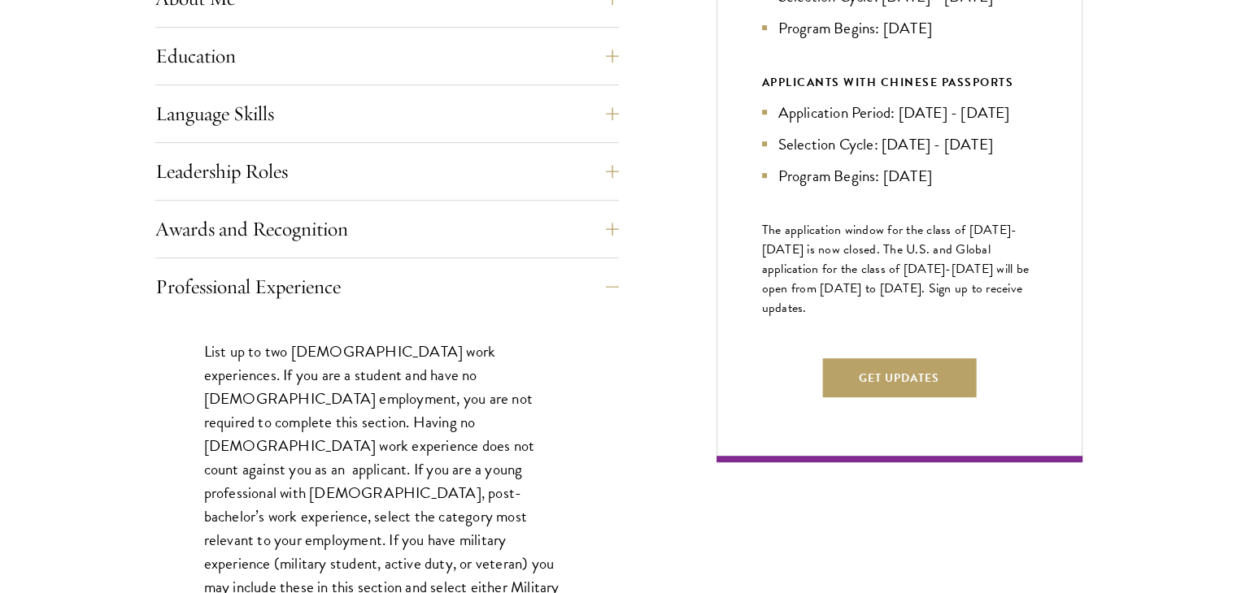
click at [80, 368] on div "Start the Process Take the first step toward joining a global community that wi…" at bounding box center [618, 449] width 1237 height 1638
click at [187, 286] on button "Professional Experience" at bounding box center [398, 286] width 463 height 39
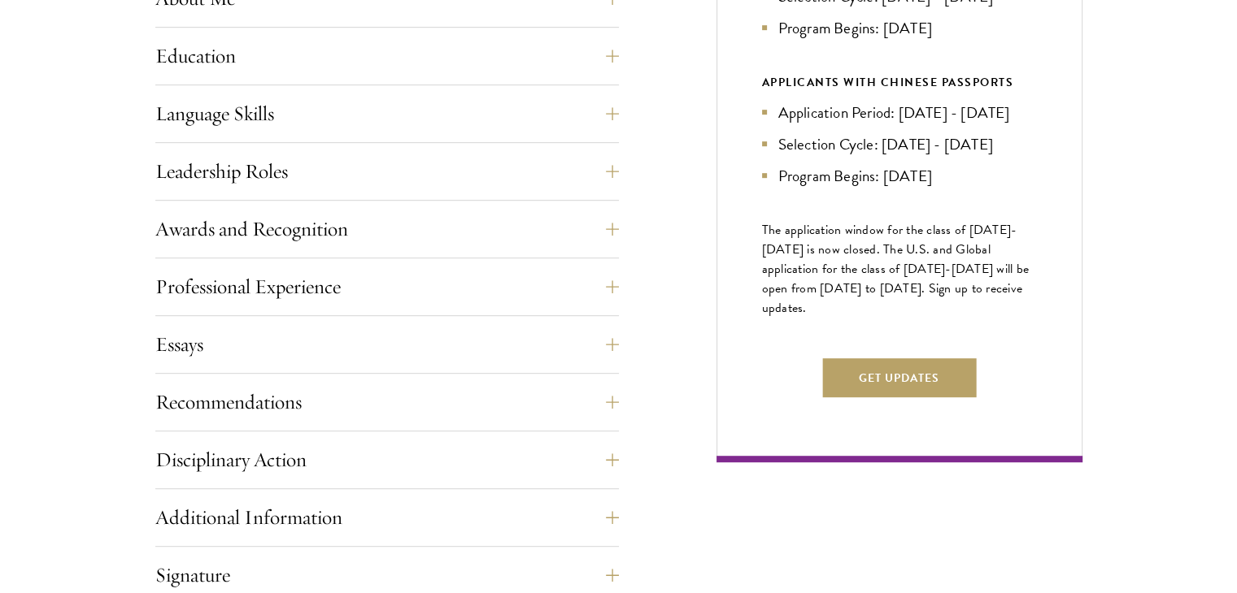
click at [79, 209] on div "Start the Process Take the first step toward joining a global community that wi…" at bounding box center [618, 204] width 1237 height 1148
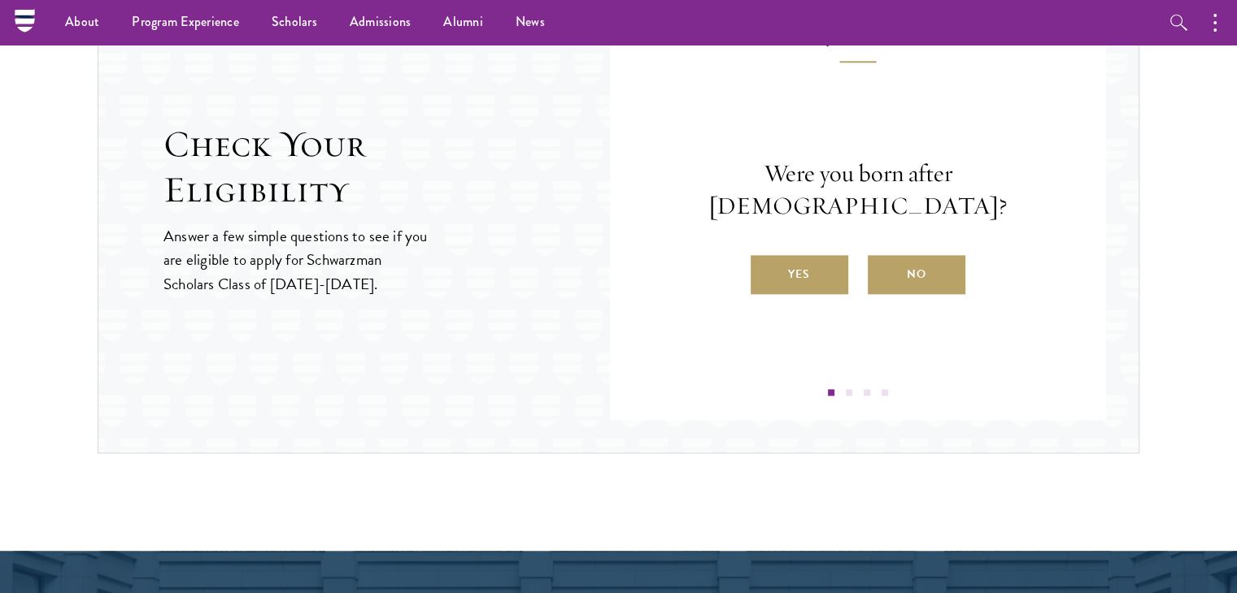
scroll to position [1720, 0]
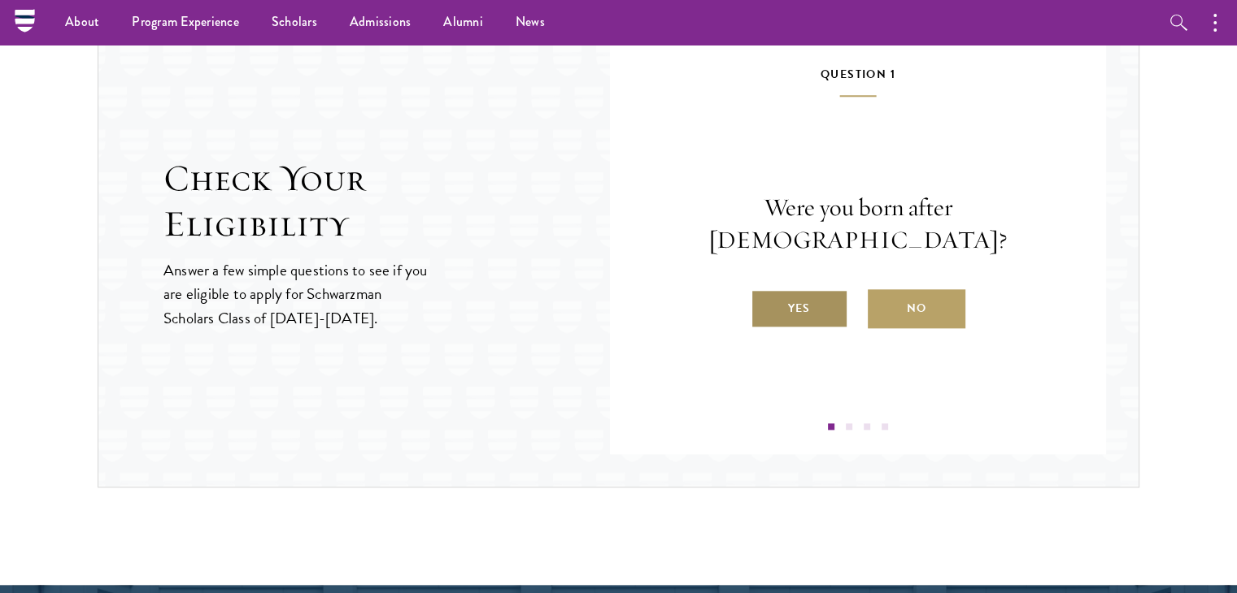
click at [782, 289] on label "Yes" at bounding box center [799, 308] width 98 height 39
click at [765, 291] on input "Yes" at bounding box center [757, 298] width 15 height 15
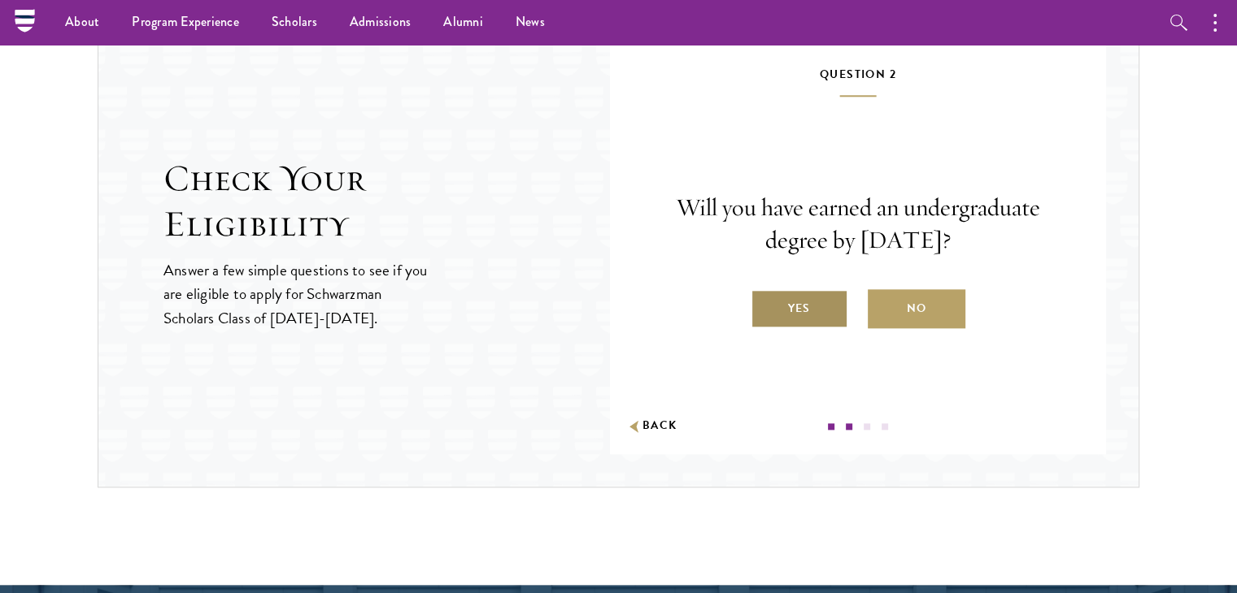
click at [816, 303] on label "Yes" at bounding box center [799, 308] width 98 height 39
click at [765, 303] on input "Yes" at bounding box center [757, 298] width 15 height 15
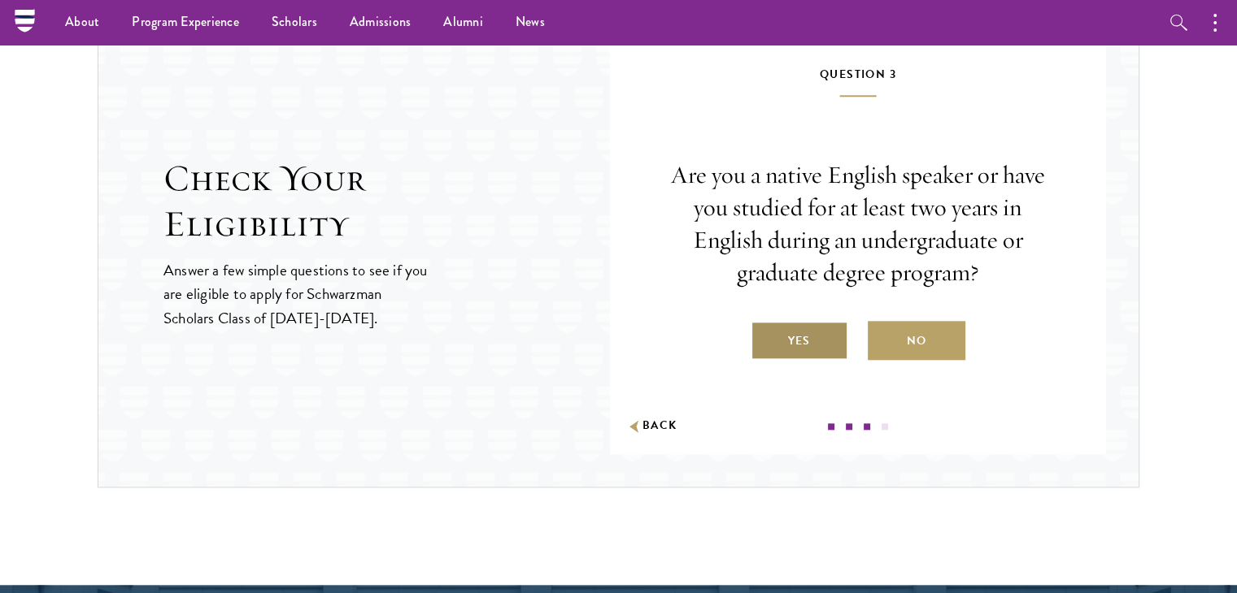
click at [826, 326] on label "Yes" at bounding box center [799, 340] width 98 height 39
click at [765, 326] on input "Yes" at bounding box center [757, 331] width 15 height 15
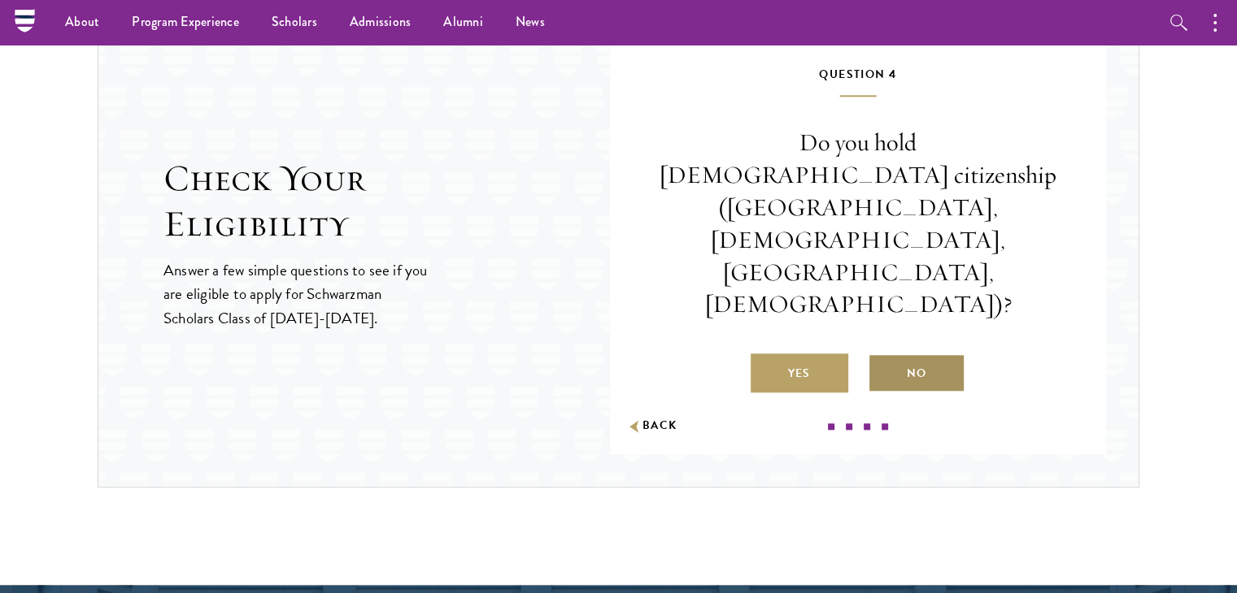
click at [894, 354] on label "No" at bounding box center [916, 373] width 98 height 39
click at [882, 356] on input "No" at bounding box center [874, 363] width 15 height 15
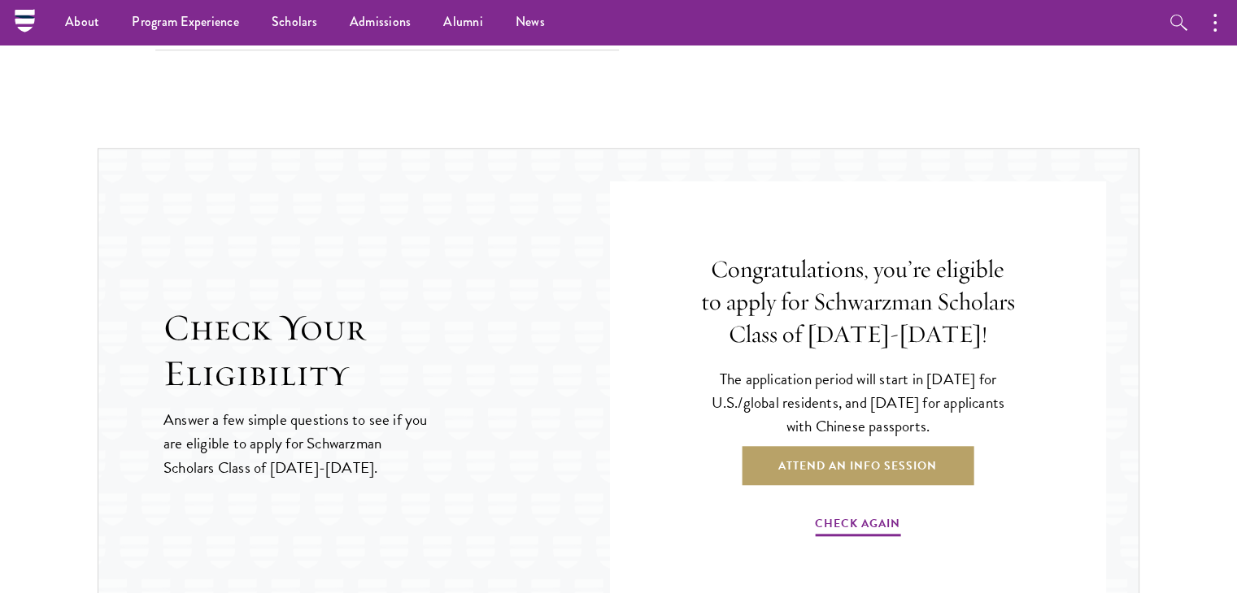
scroll to position [1563, 0]
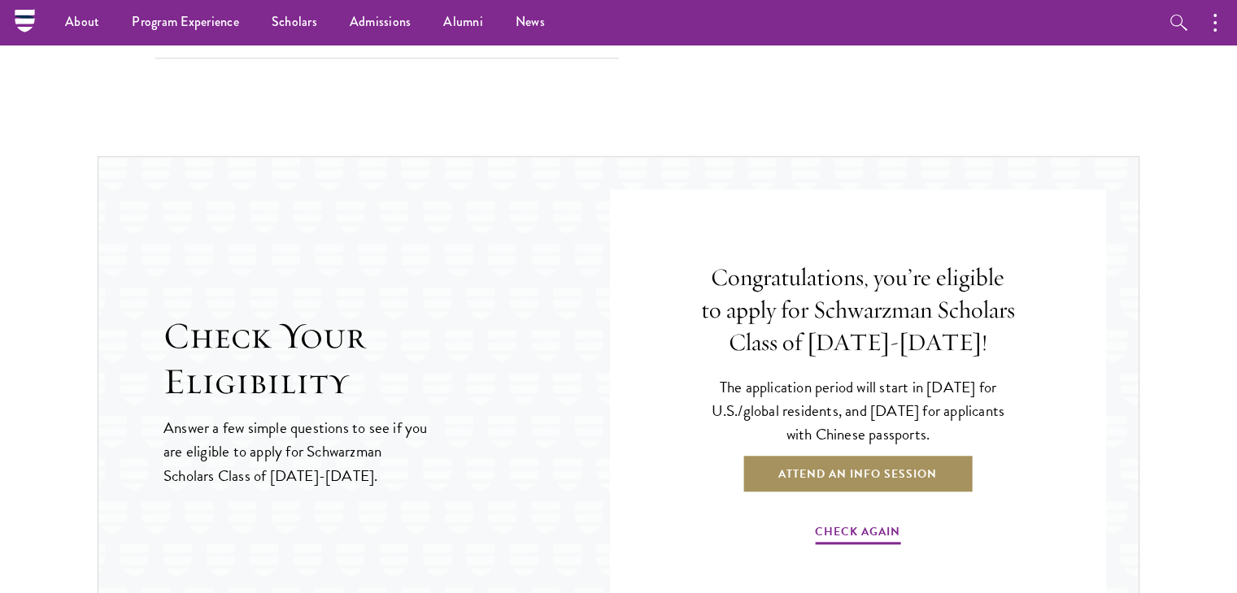
click at [805, 467] on link "Attend an Info Session" at bounding box center [857, 473] width 232 height 39
